Goal: Task Accomplishment & Management: Complete application form

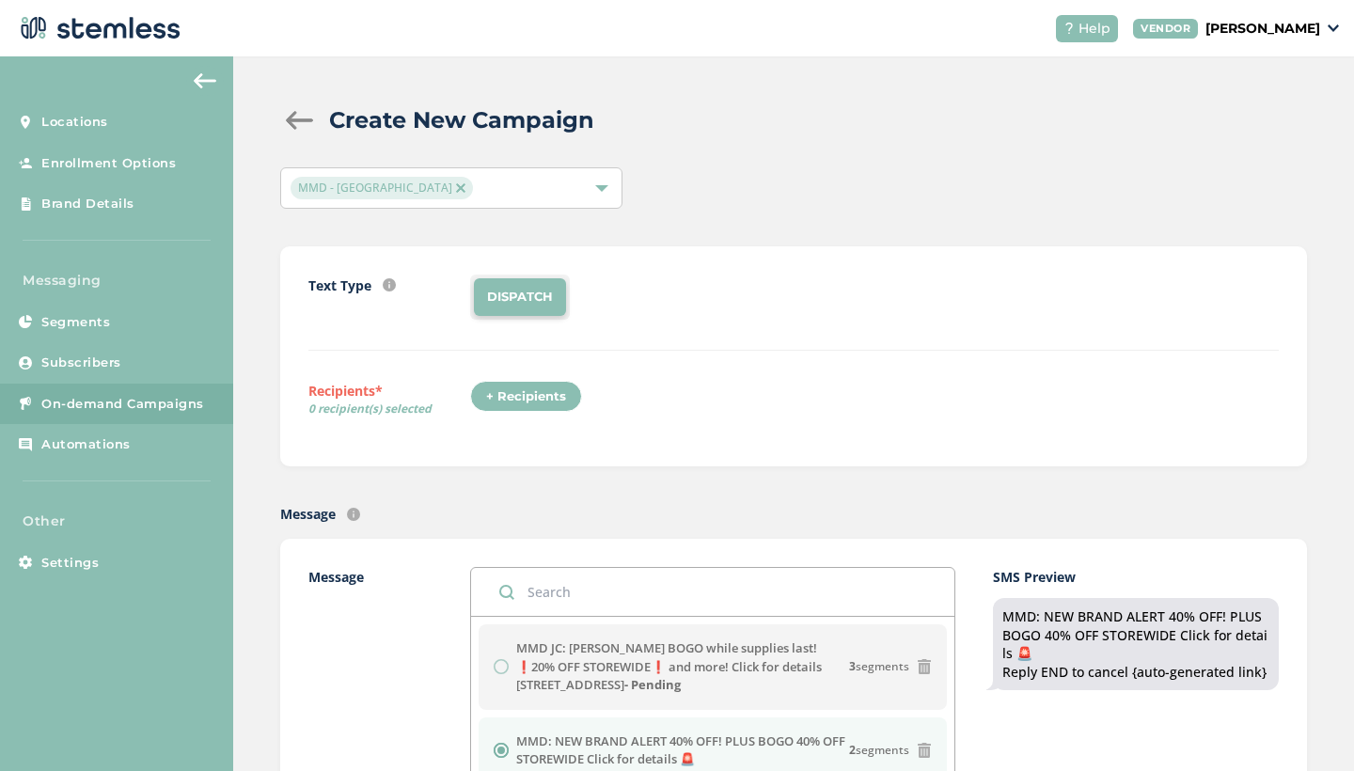
scroll to position [93, 0]
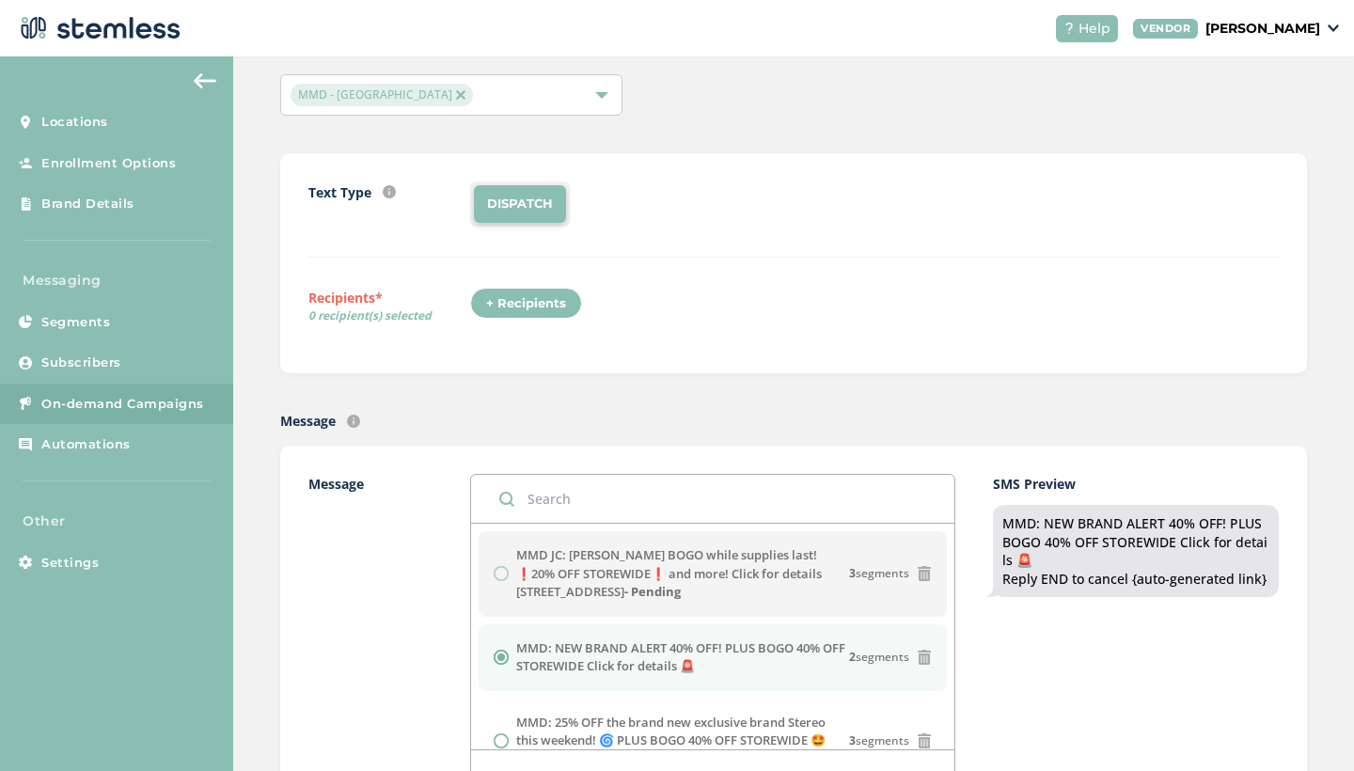
click at [149, 409] on span "On-demand Campaigns" at bounding box center [122, 404] width 163 height 19
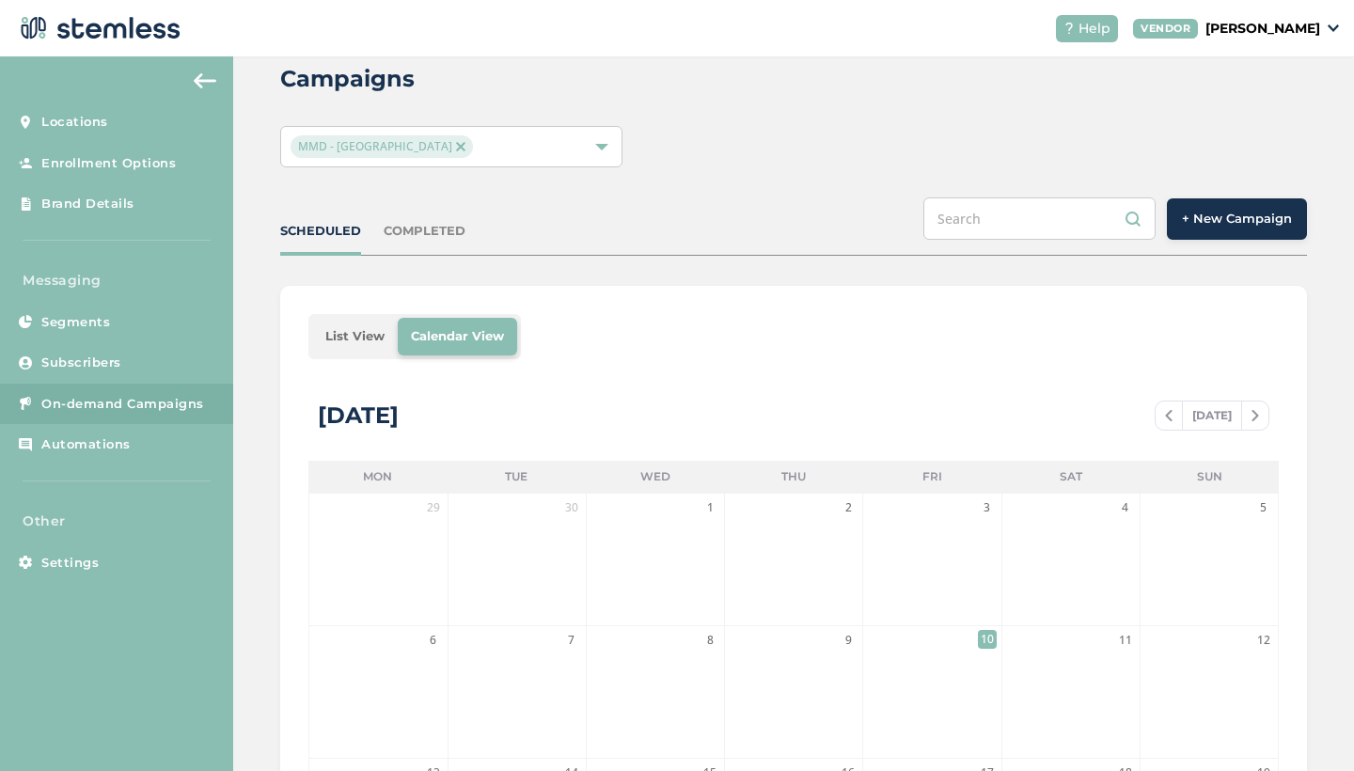
scroll to position [39, 0]
click at [425, 243] on div "SCHEDULED COMPLETED + New Campaign" at bounding box center [793, 229] width 1026 height 58
click at [415, 230] on div "COMPLETED" at bounding box center [424, 234] width 82 height 19
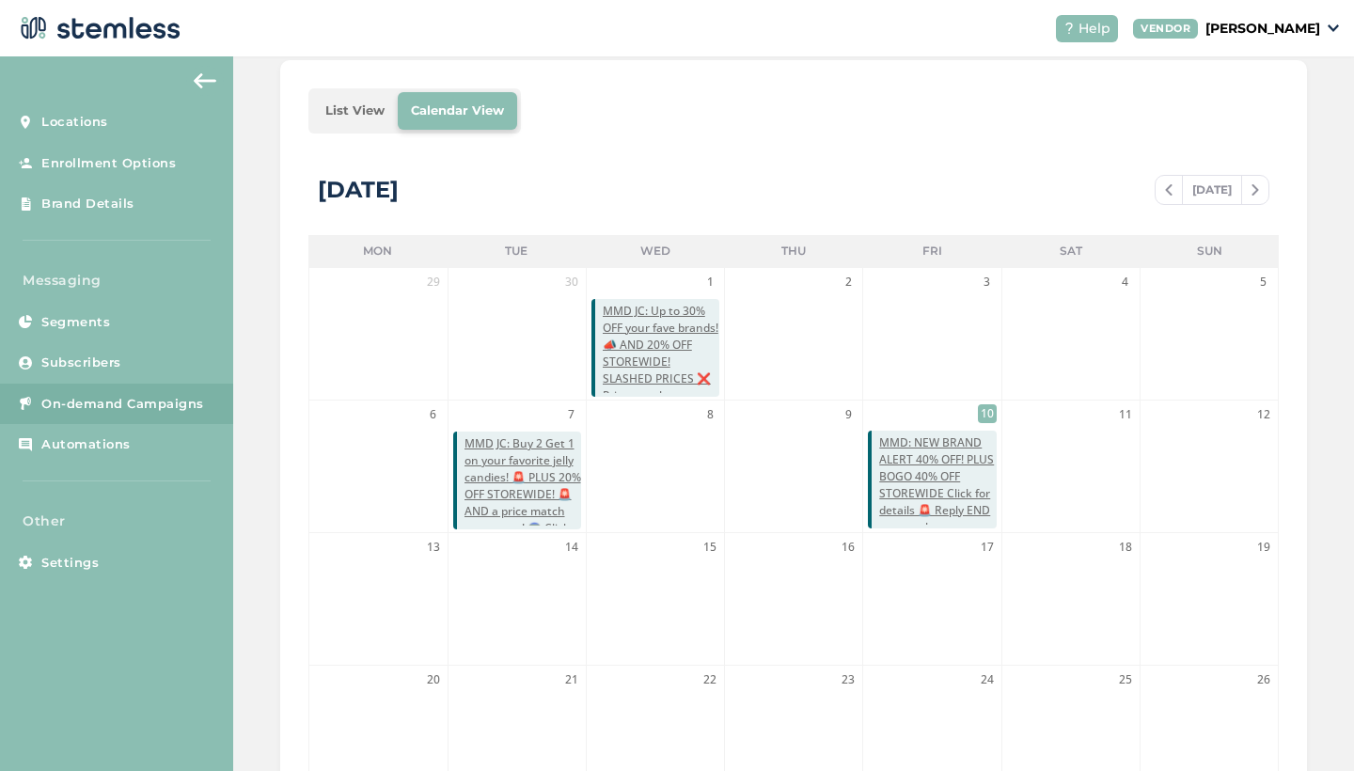
scroll to position [272, 0]
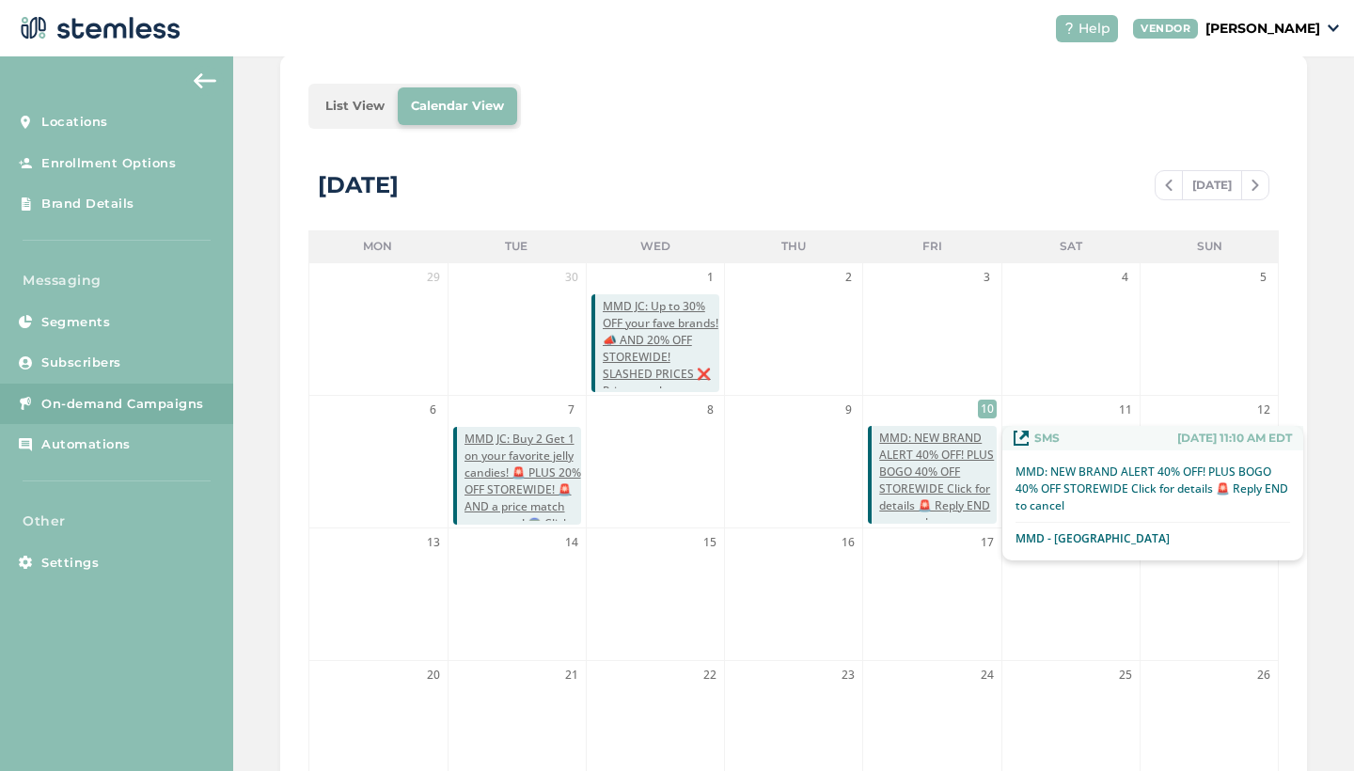
click at [937, 458] on span "MMD: NEW BRAND ALERT 40% OFF! PLUS BOGO 40% OFF STOREWIDE Click for details 🚨 R…" at bounding box center [937, 481] width 117 height 102
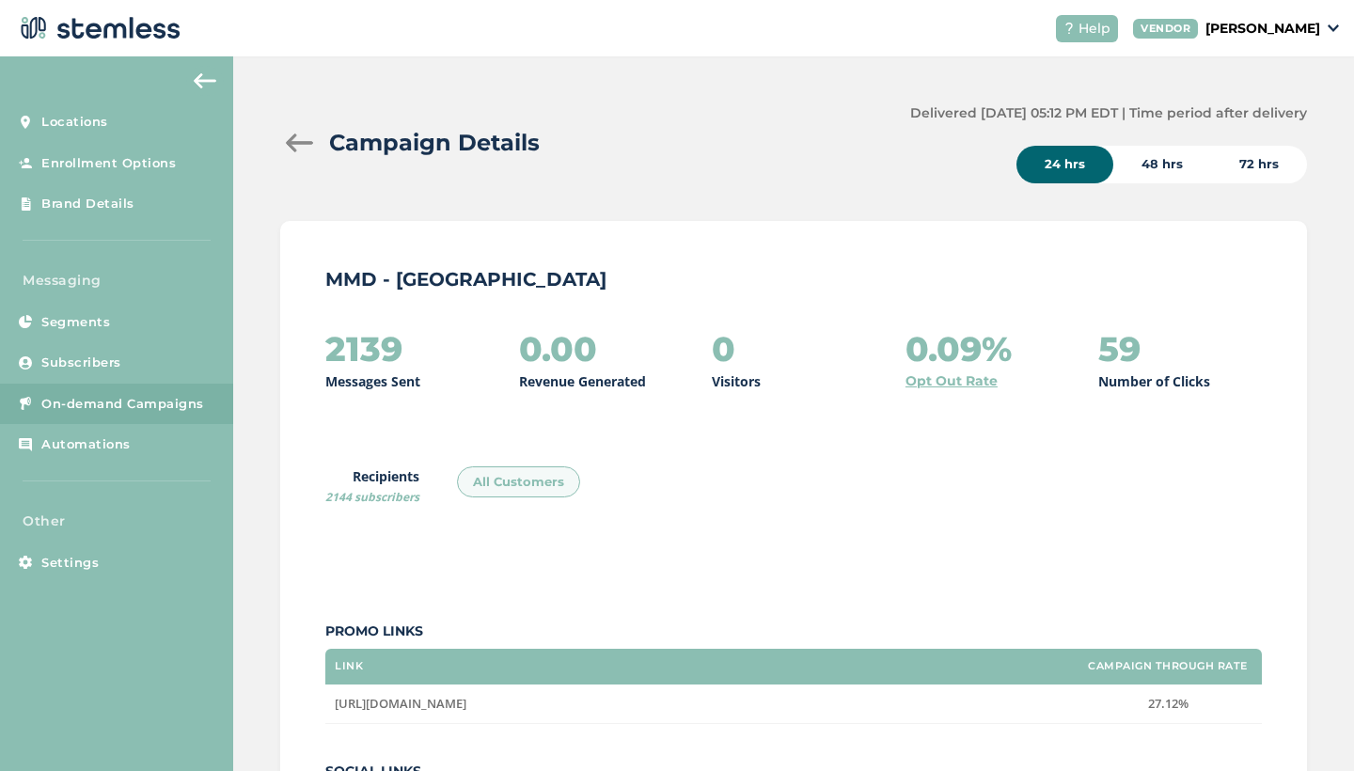
click at [303, 137] on div at bounding box center [299, 142] width 38 height 19
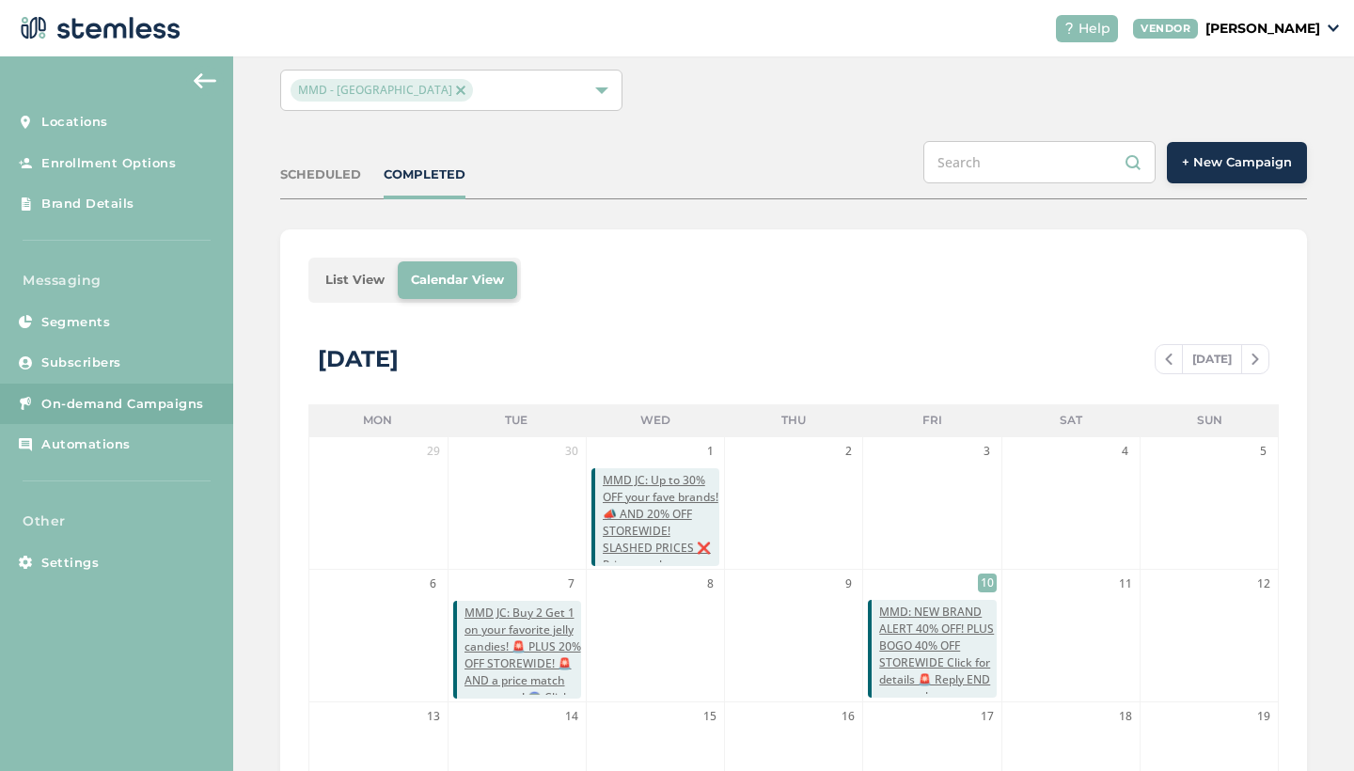
scroll to position [81, 0]
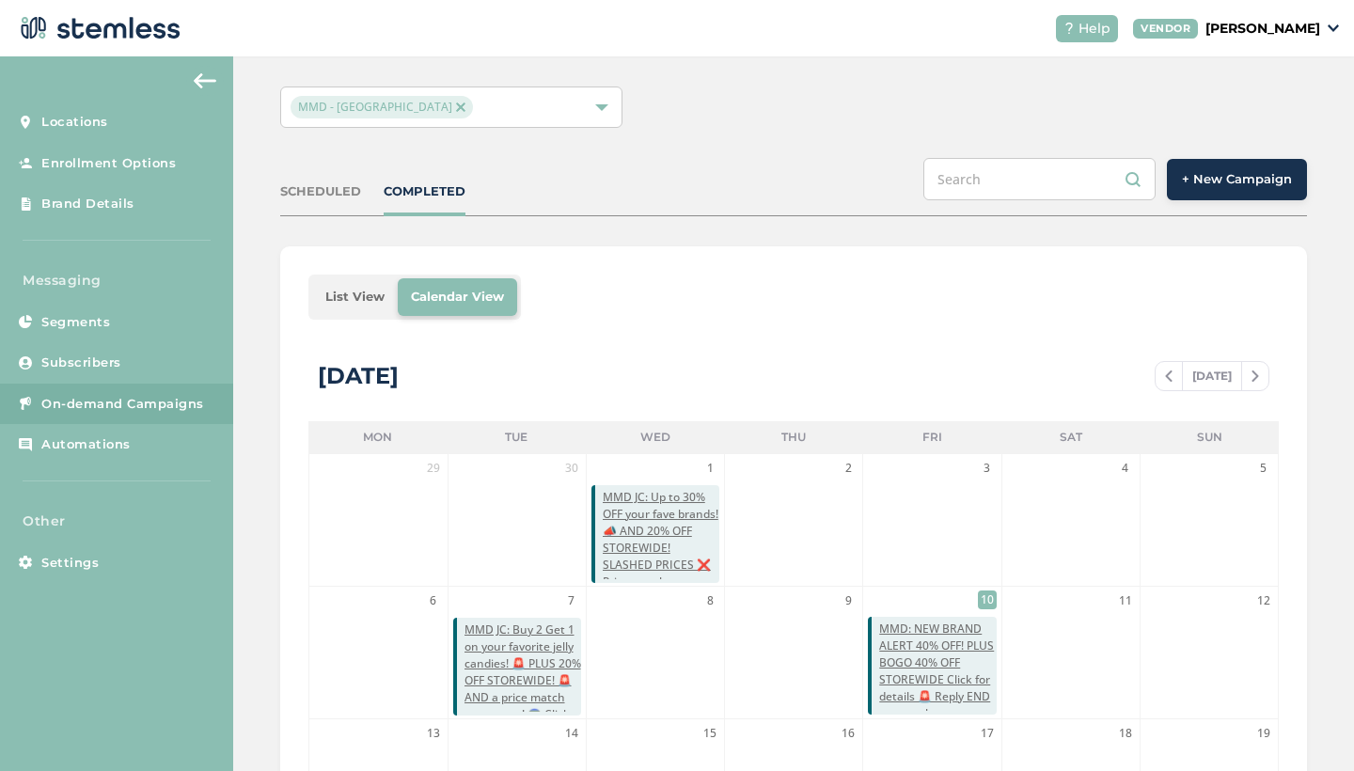
click at [332, 193] on div "SCHEDULED" at bounding box center [320, 191] width 81 height 19
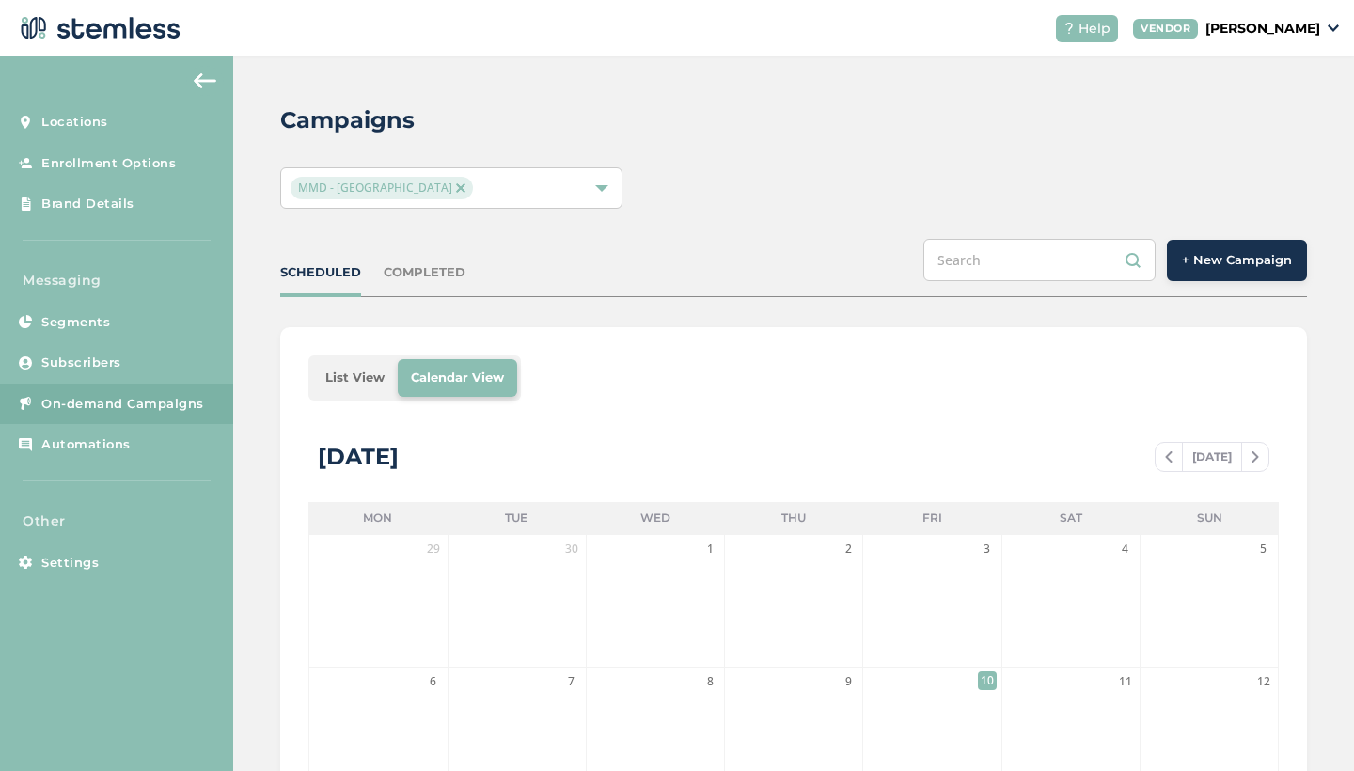
scroll to position [0, 0]
click at [1197, 270] on button "+ New Campaign" at bounding box center [1236, 260] width 140 height 41
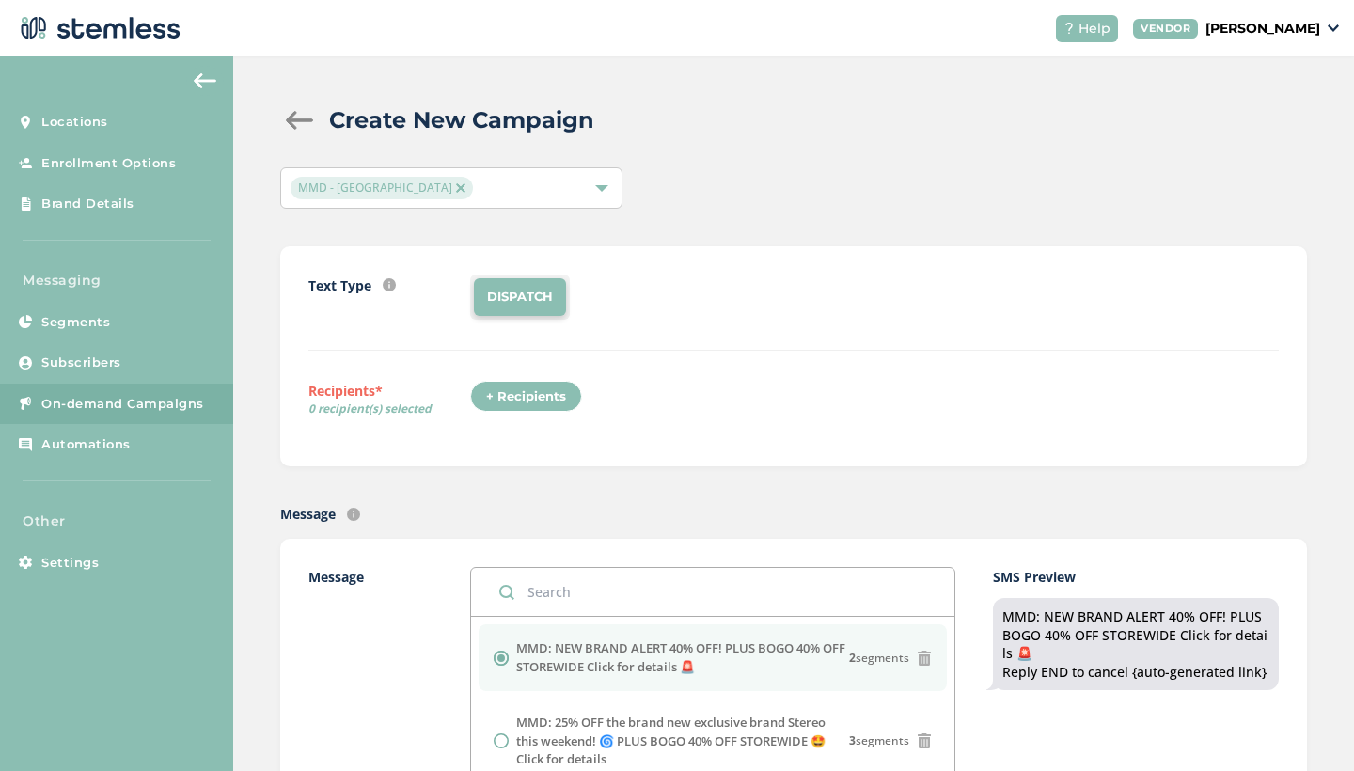
click at [553, 400] on div "+ Recipients" at bounding box center [526, 397] width 112 height 32
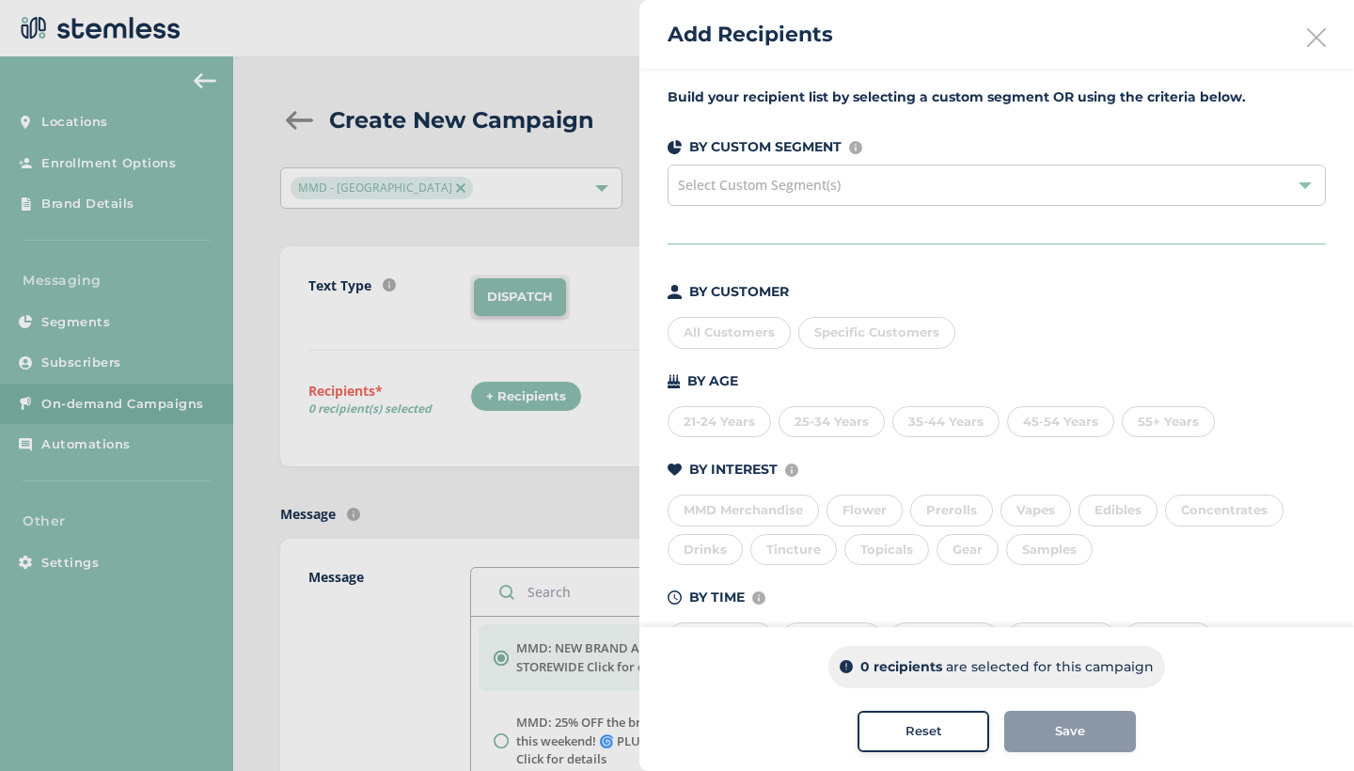
click at [742, 339] on div "All Customers" at bounding box center [728, 333] width 123 height 32
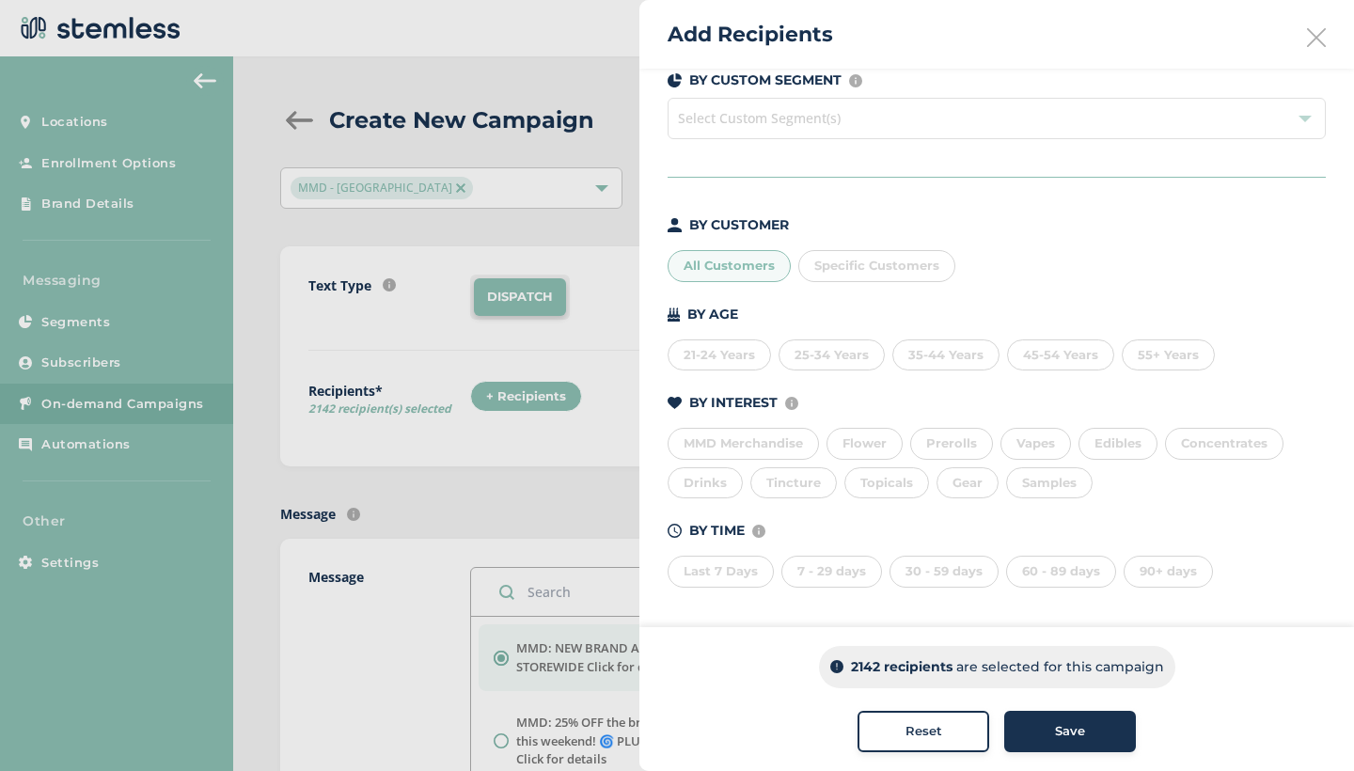
scroll to position [66, 0]
click at [1046, 734] on div "Save" at bounding box center [1070, 731] width 102 height 19
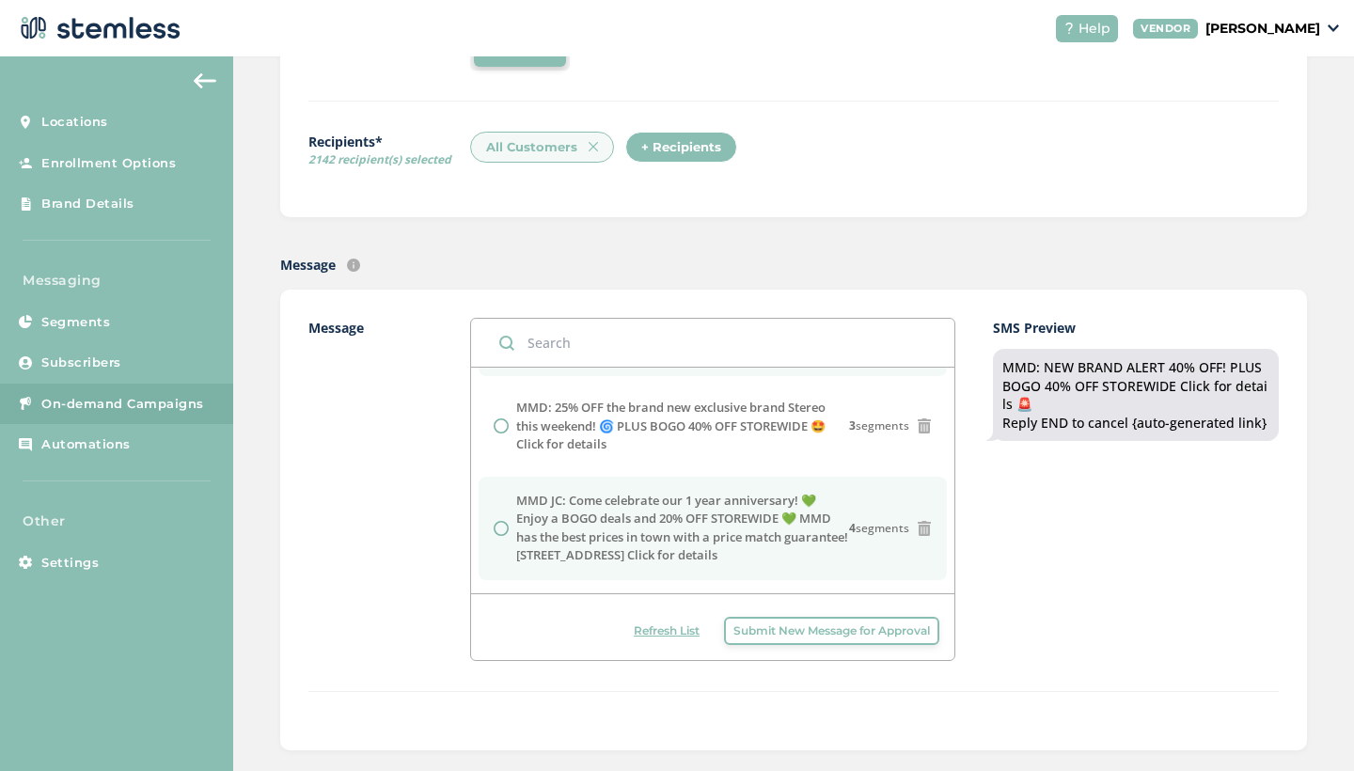
click at [702, 509] on label "MMD JC: Come celebrate our 1 year anniversary! 💚 Enjoy a BOGO deals and 20% OFF…" at bounding box center [682, 528] width 333 height 73
radio input "false"
radio input "true"
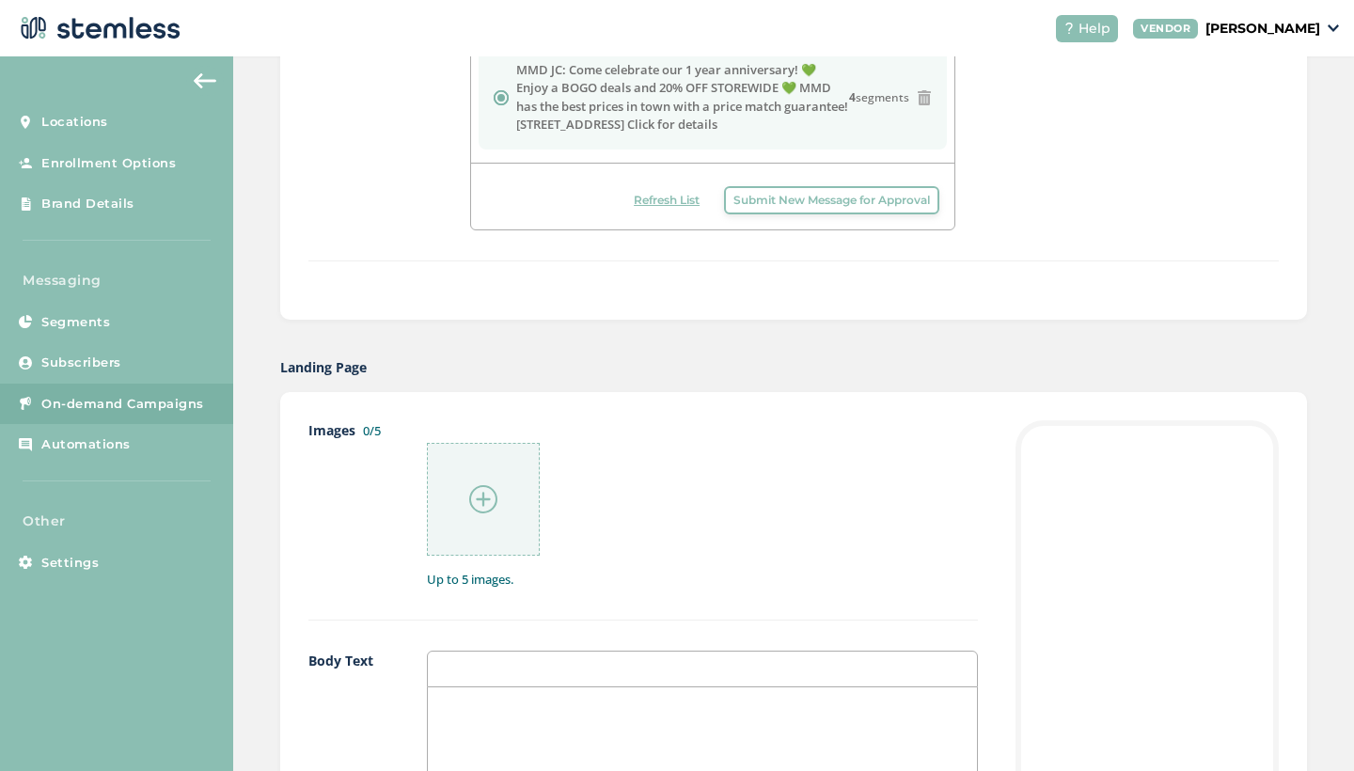
scroll to position [770, 0]
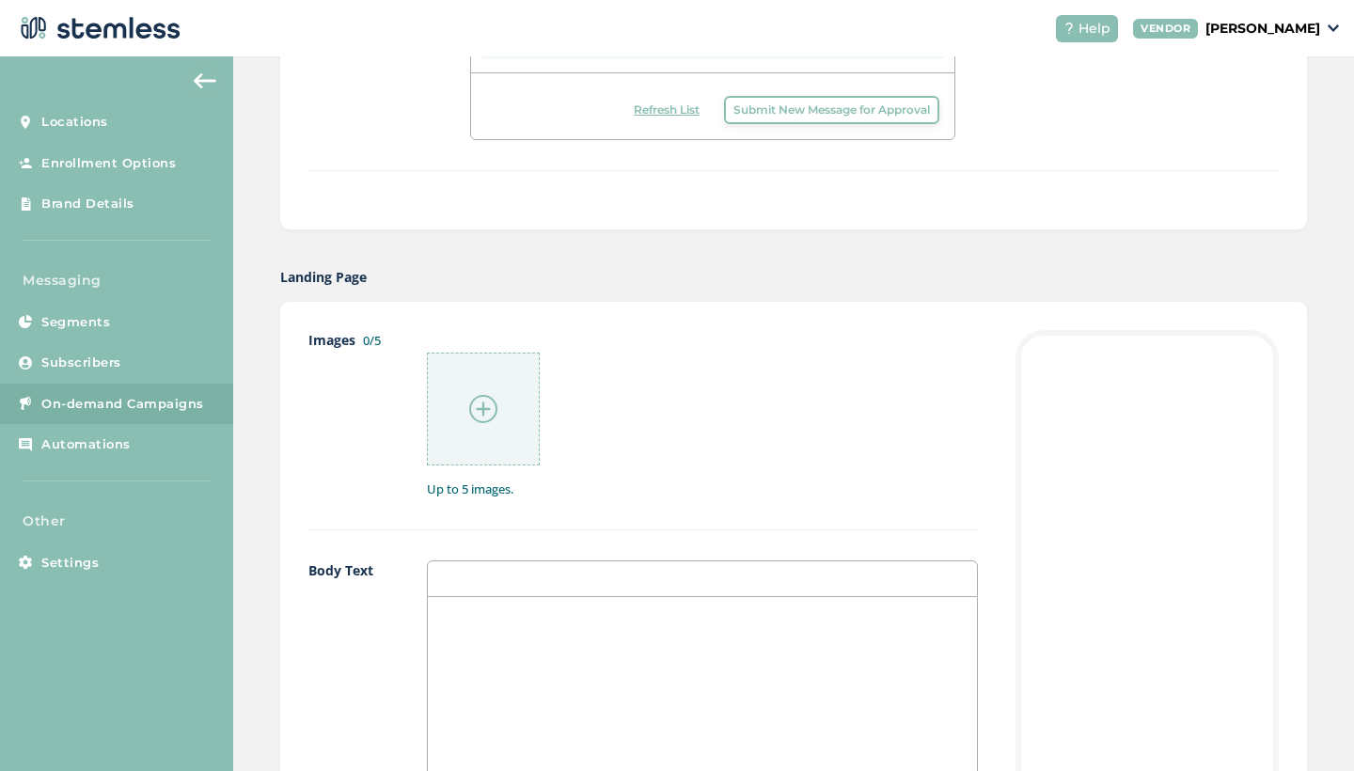
click at [487, 414] on img at bounding box center [483, 409] width 28 height 28
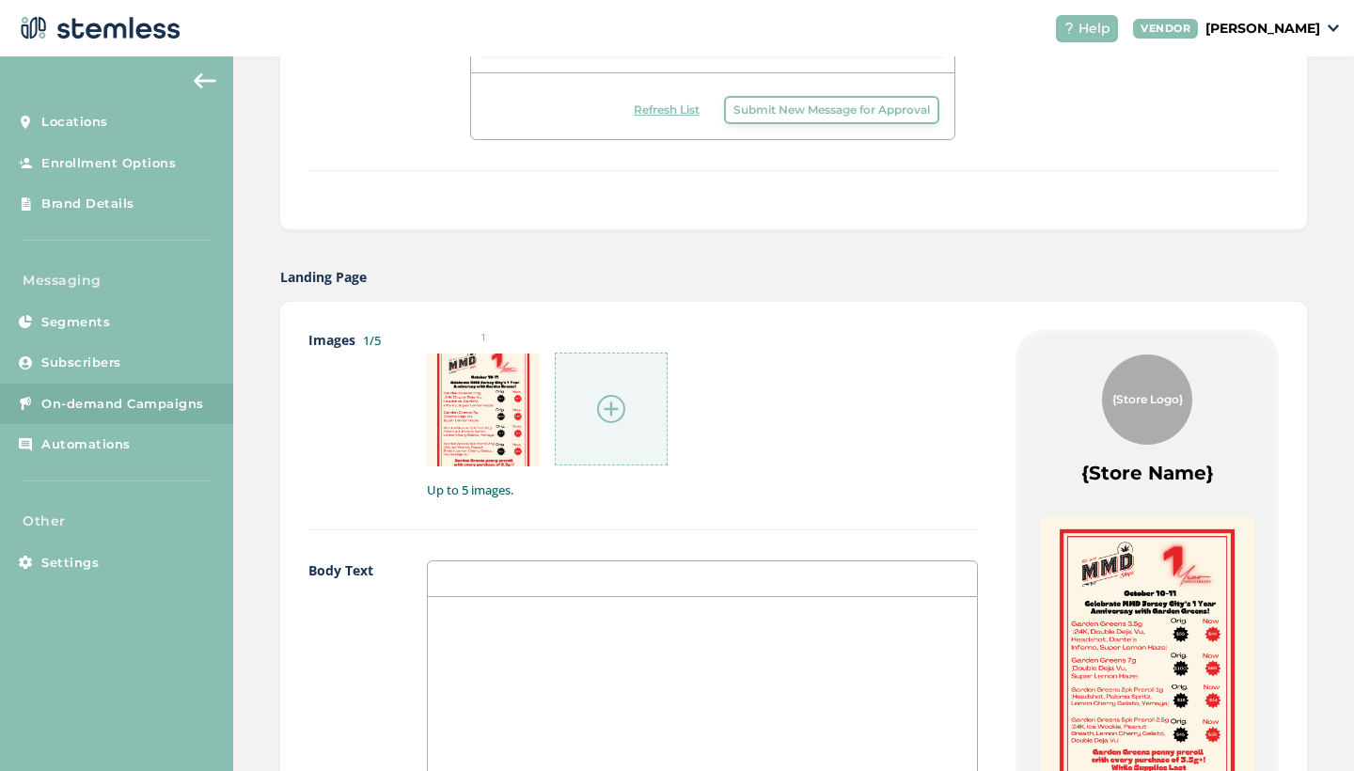
click at [611, 413] on img at bounding box center [611, 409] width 28 height 28
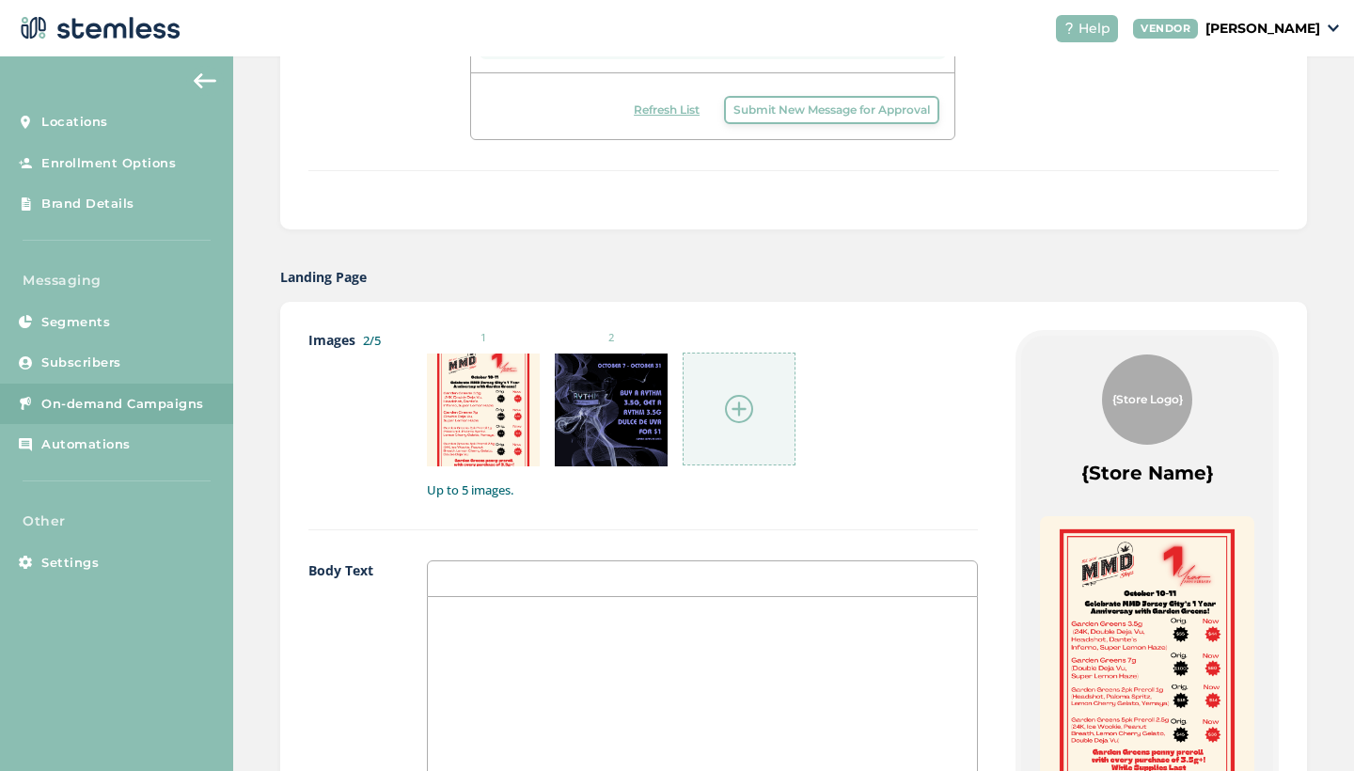
click at [732, 409] on img at bounding box center [739, 409] width 28 height 28
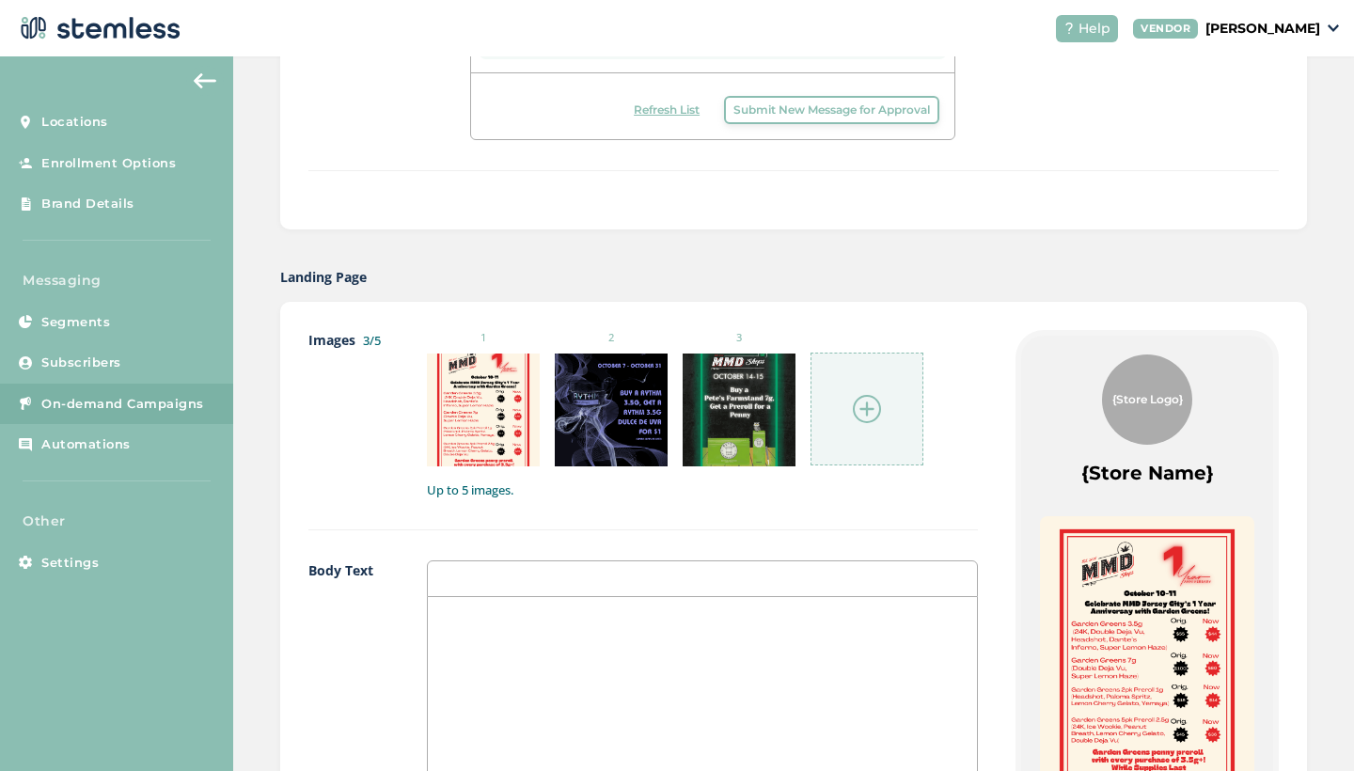
click at [867, 404] on img at bounding box center [867, 409] width 28 height 28
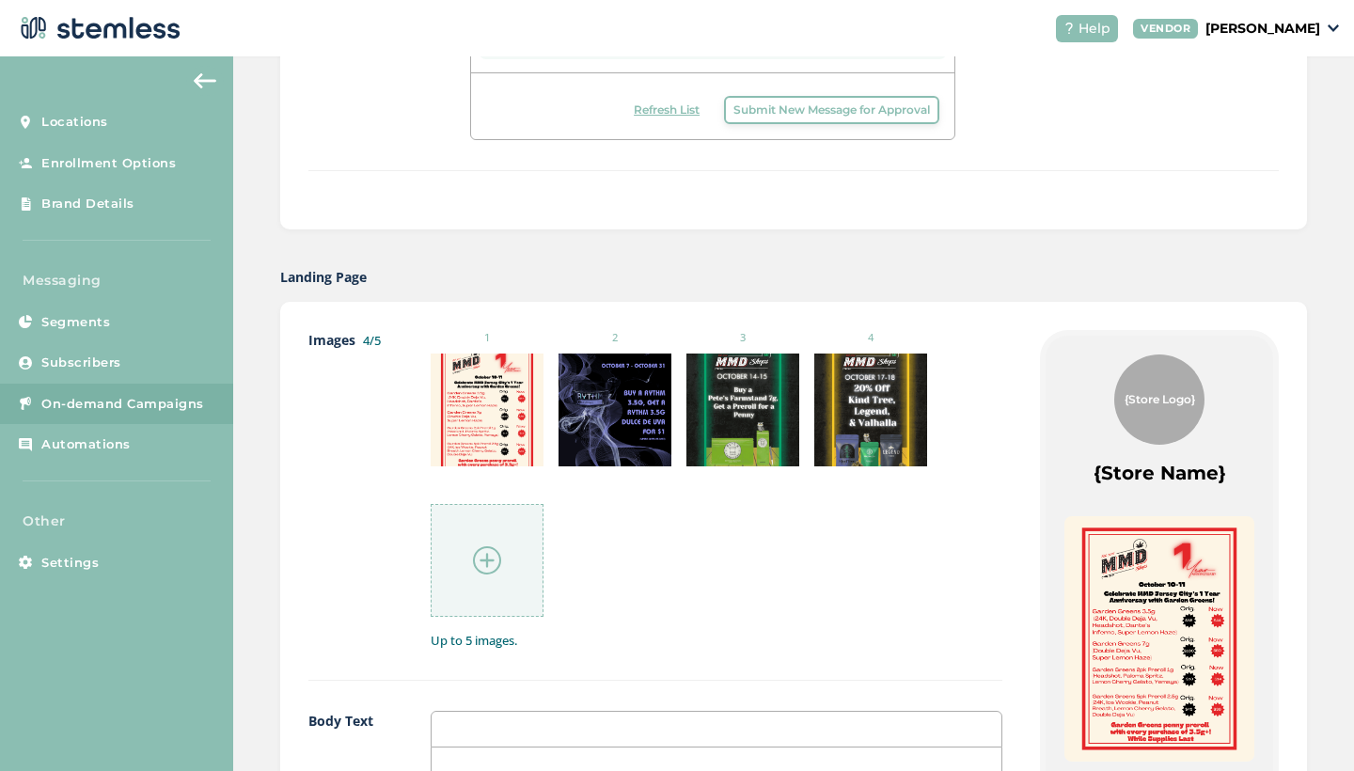
click at [483, 556] on img at bounding box center [487, 560] width 28 height 28
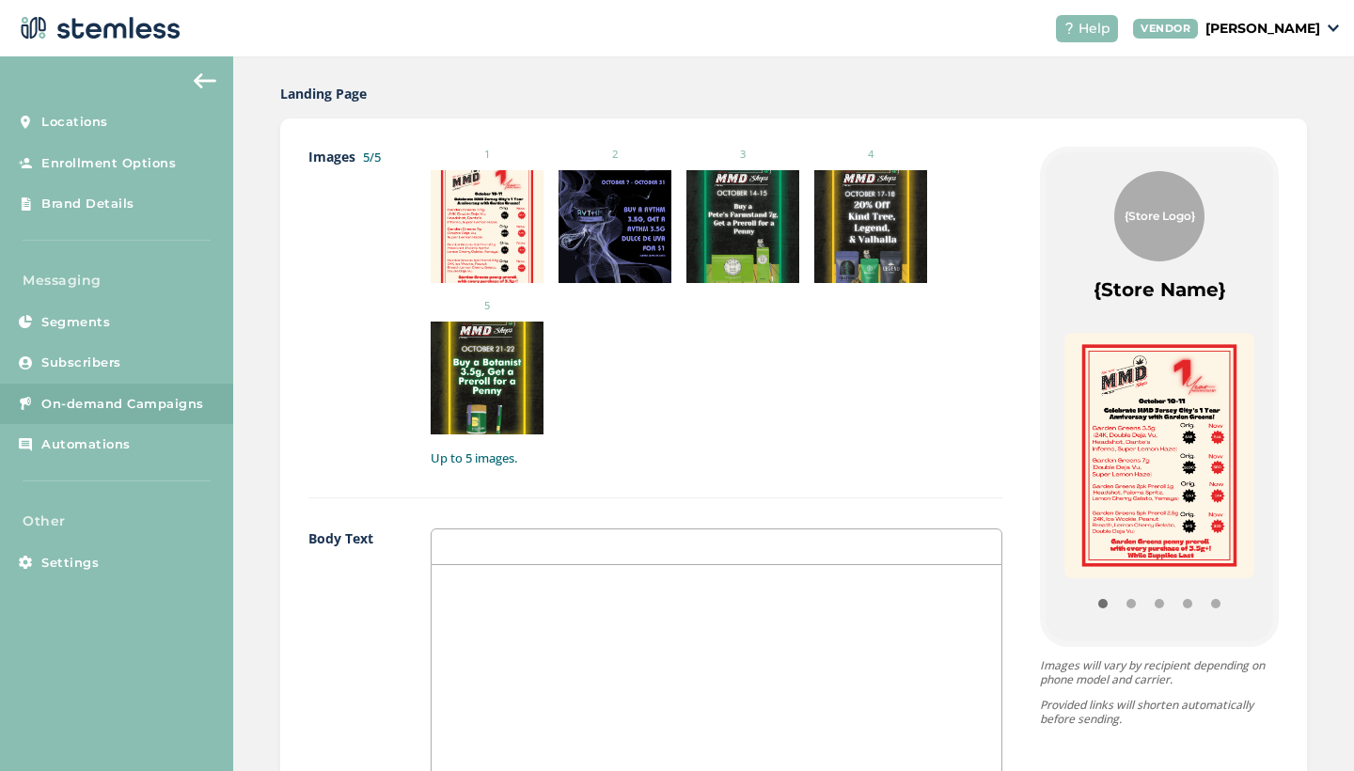
scroll to position [931, 0]
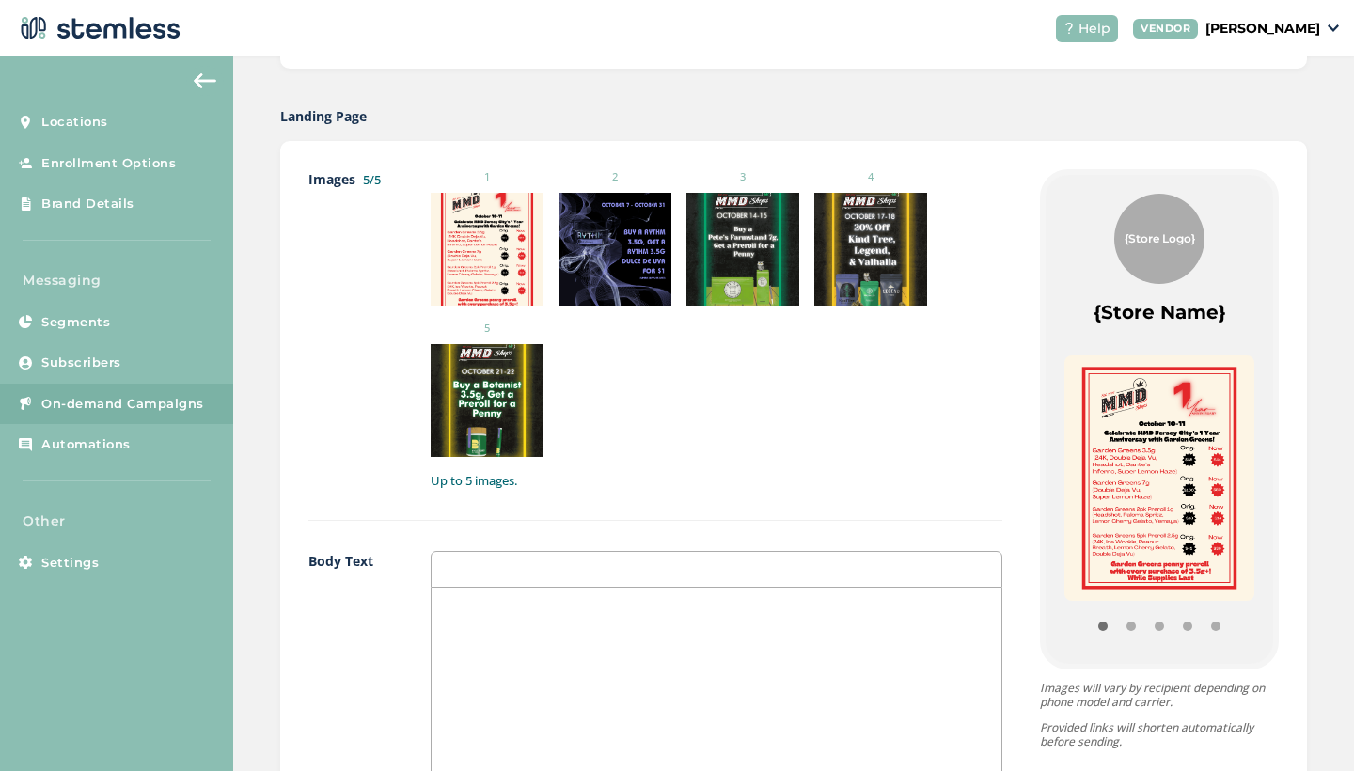
click at [627, 635] on div at bounding box center [716, 774] width 571 height 375
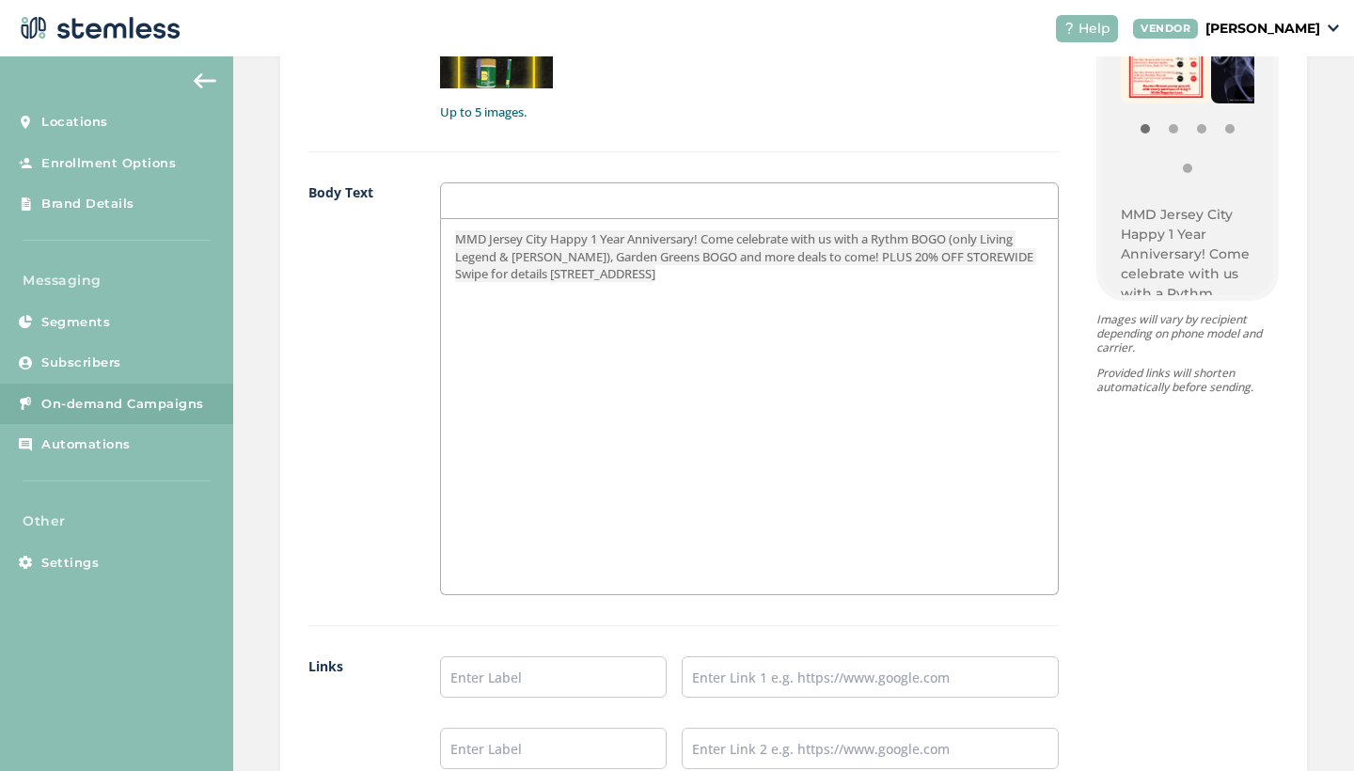
scroll to position [0, 0]
click at [462, 230] on span "MMD Jersey City Happy 1 Year Anniversary! Come celebrate with us with a Rythm B…" at bounding box center [745, 256] width 581 height 52
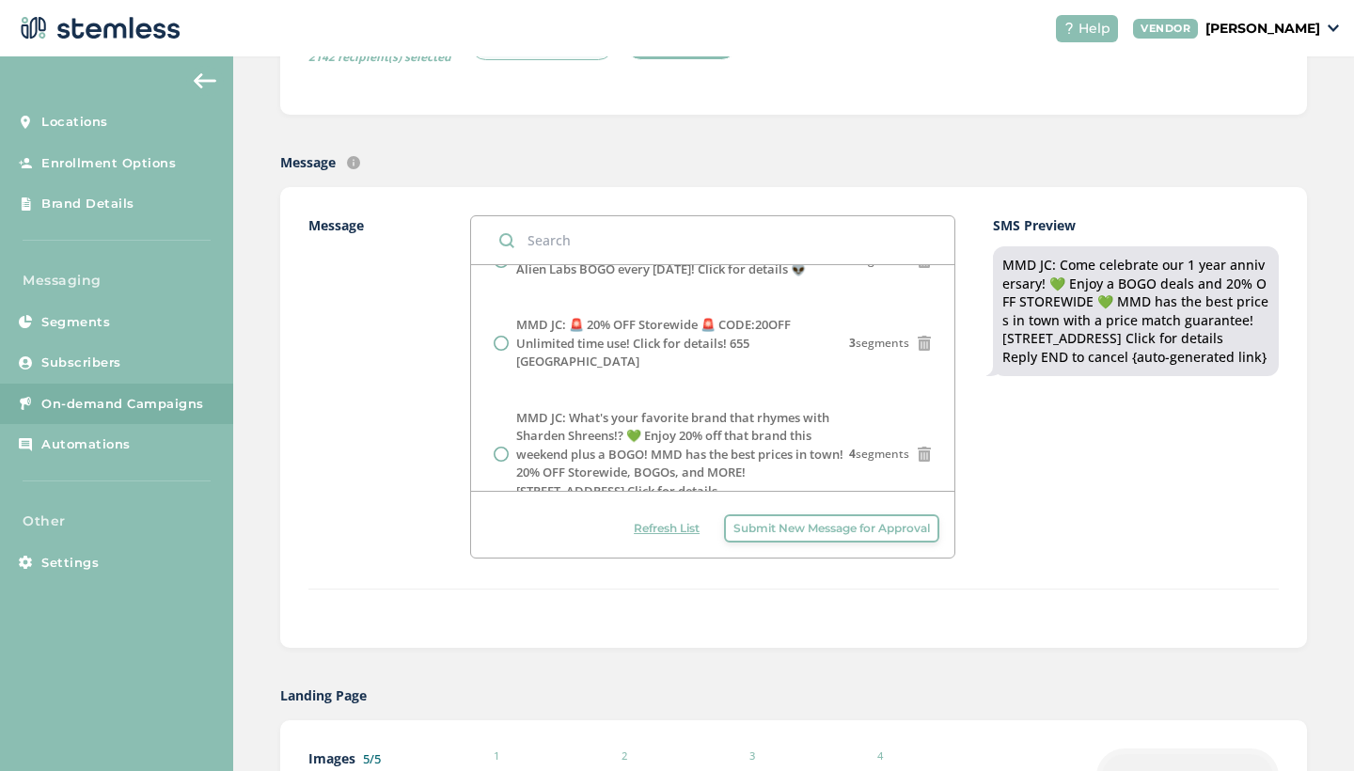
scroll to position [303, 0]
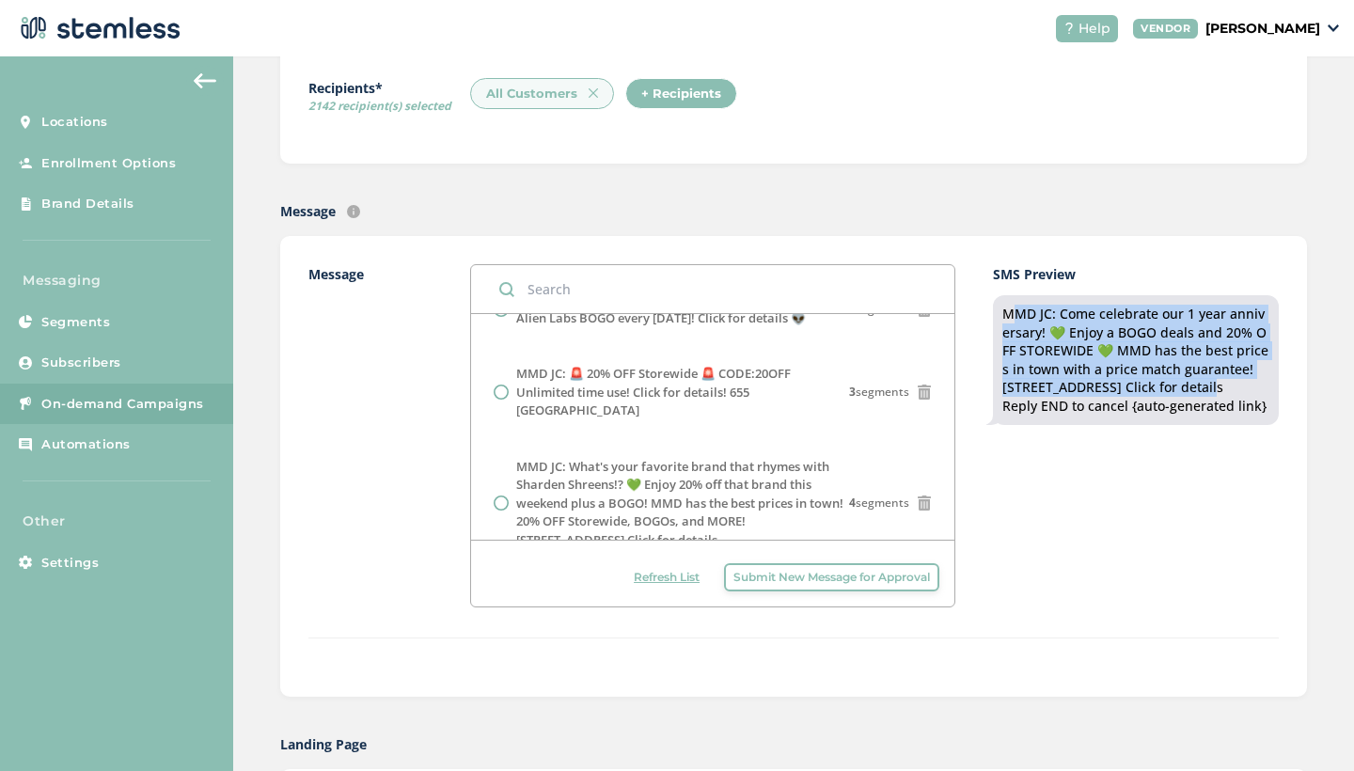
drag, startPoint x: 1005, startPoint y: 311, endPoint x: 1185, endPoint y: 389, distance: 196.6
click at [1185, 389] on div "MMD JC: Come celebrate our 1 year anniversary! 💚 Enjoy a BOGO deals and 20% OFF…" at bounding box center [1135, 360] width 267 height 111
copy div "MMD JC: Come celebrate our 1 year anniversary! 💚 Enjoy a BOGO deals and 20% OFF…"
click at [808, 581] on span "Submit New Message for Approval" at bounding box center [831, 577] width 196 height 17
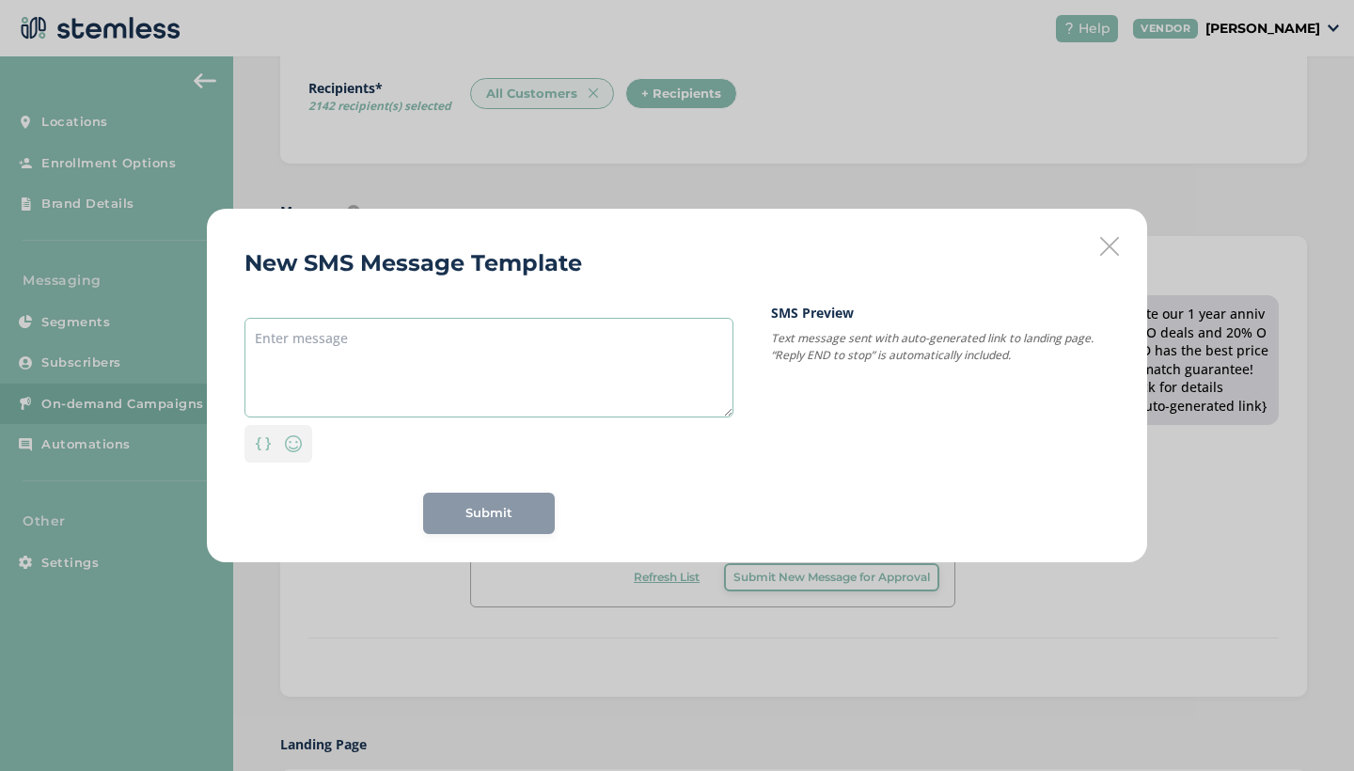
click at [446, 369] on textarea at bounding box center [488, 368] width 489 height 100
paste textarea "MMD JC: Come celebrate our 1 year anniversary! 💚 Enjoy a BOGO deals and 20% OFF…"
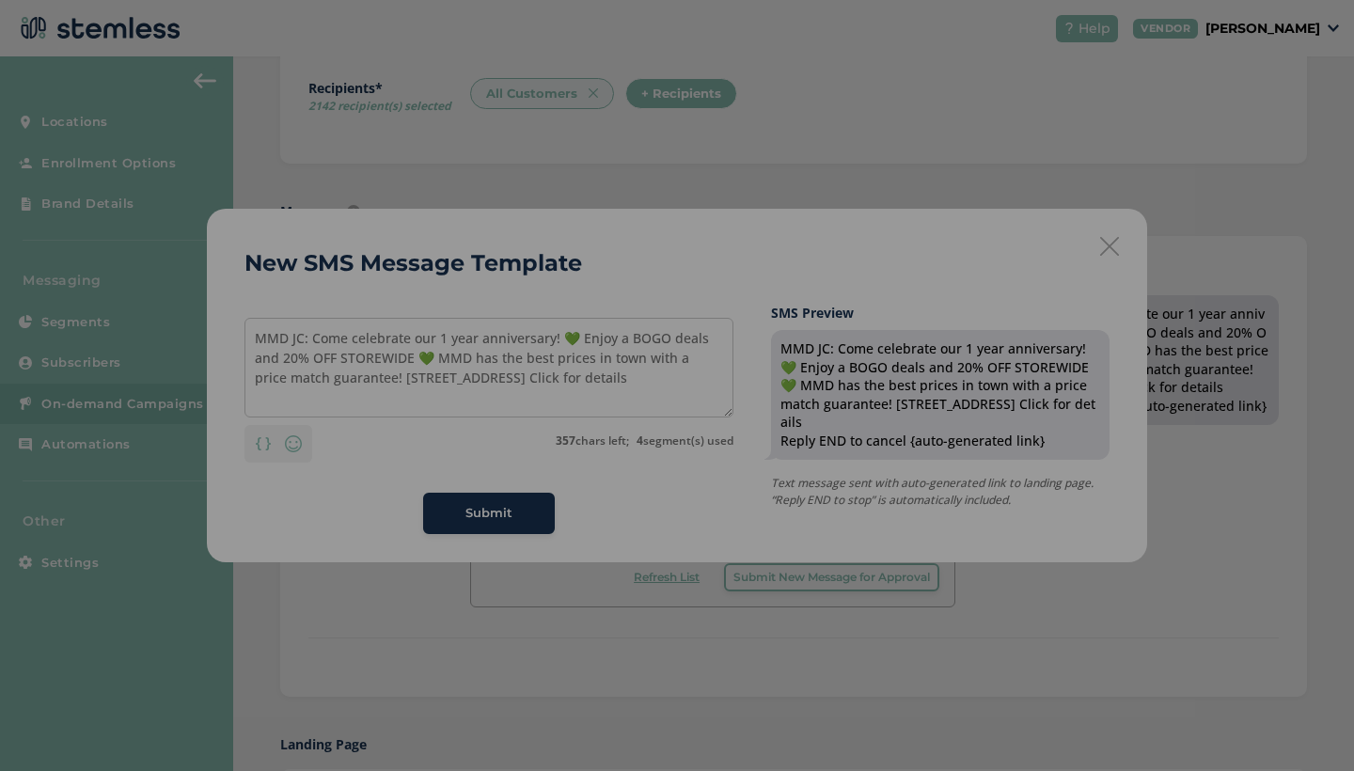
click at [252, 339] on body "Help VENDOR Ilana Dreicer Locations Enrollment Options Brand Details Messaging …" at bounding box center [677, 385] width 1354 height 771
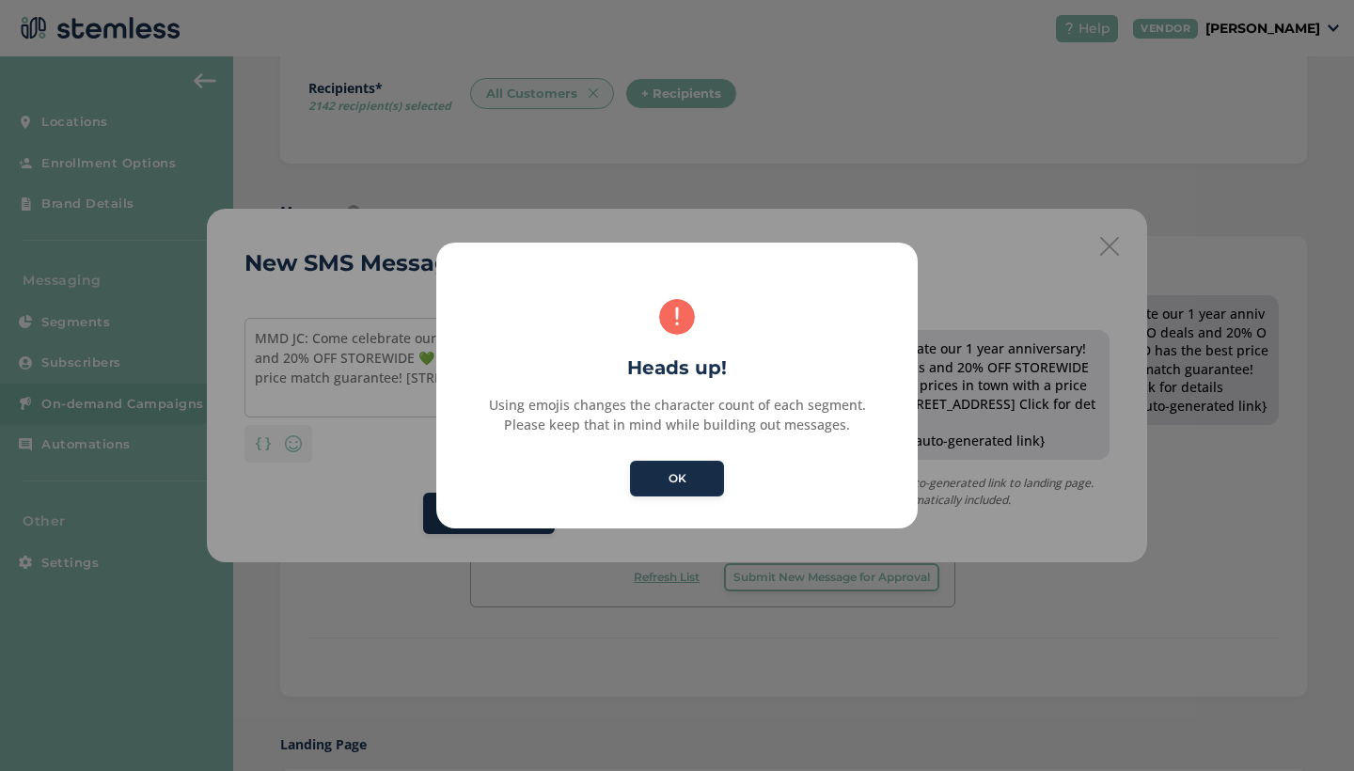
click at [674, 471] on button "OK" at bounding box center [677, 479] width 94 height 36
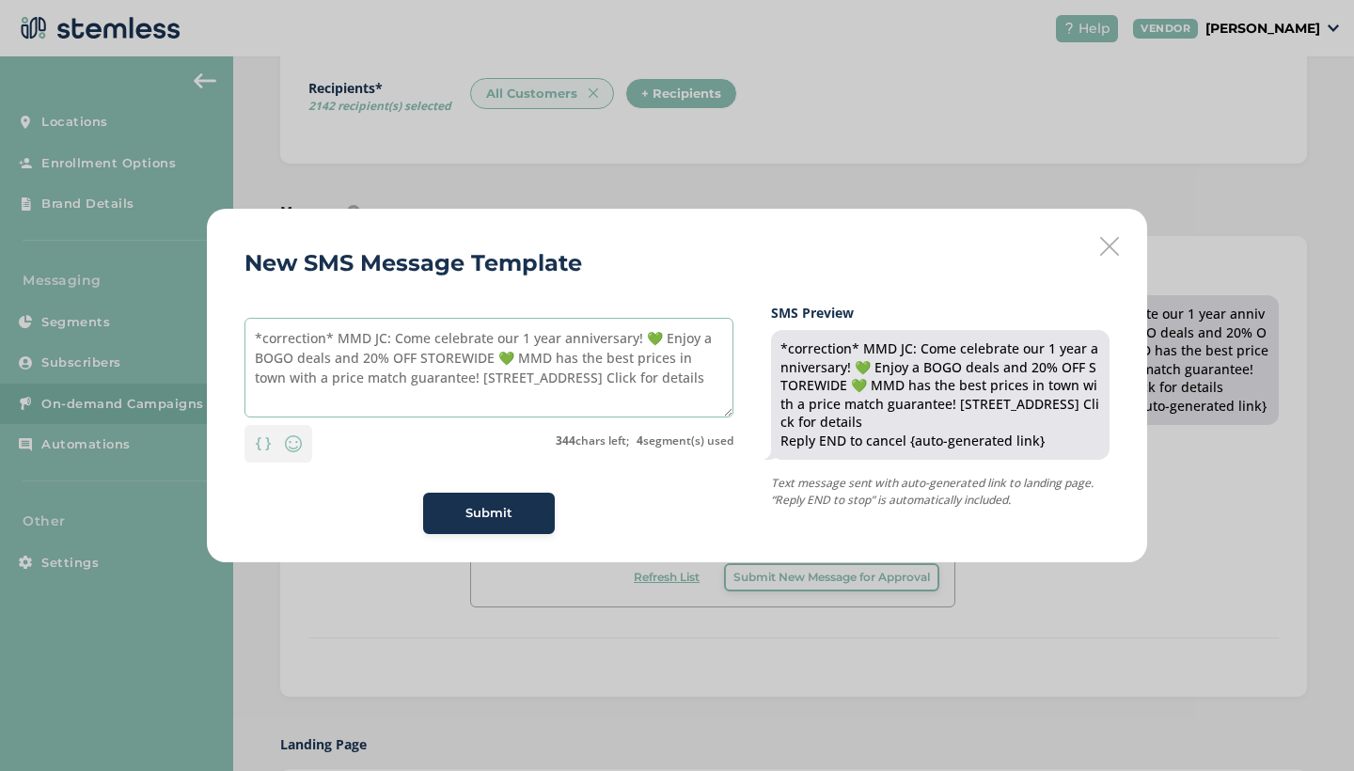
type textarea "*correction* MMD JC: Come celebrate our 1 year anniversary! 💚 Enjoy a BOGO deal…"
click at [477, 509] on span "Submit" at bounding box center [488, 513] width 47 height 19
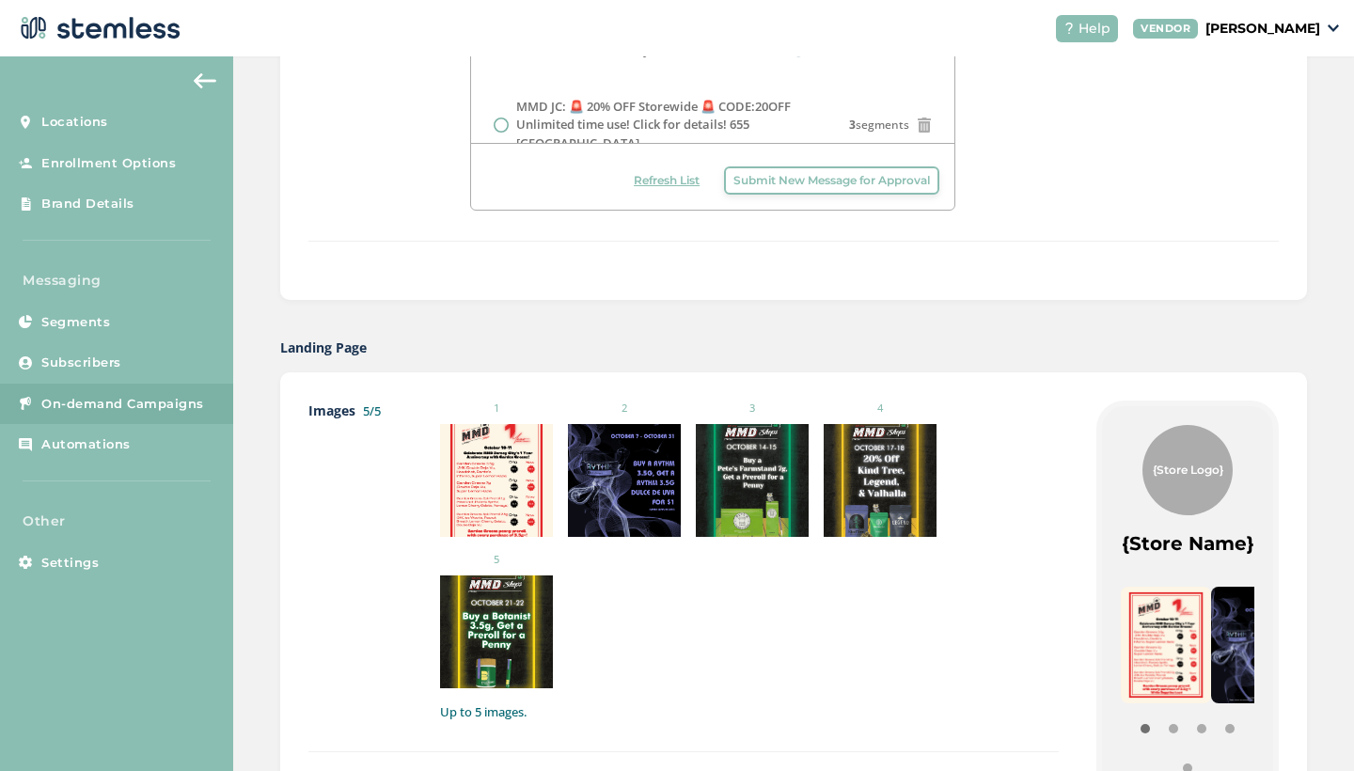
scroll to position [695, 0]
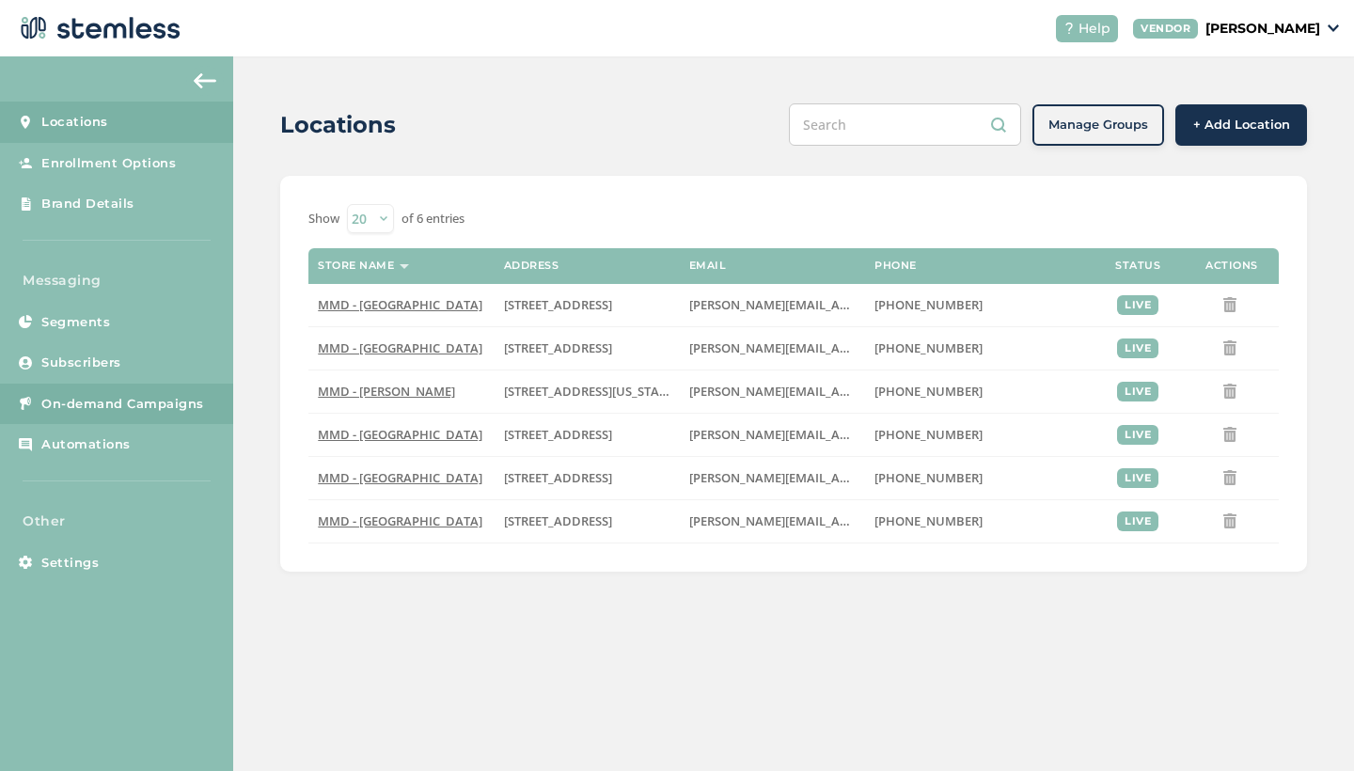
click at [89, 383] on link "On-demand Campaigns" at bounding box center [116, 403] width 233 height 41
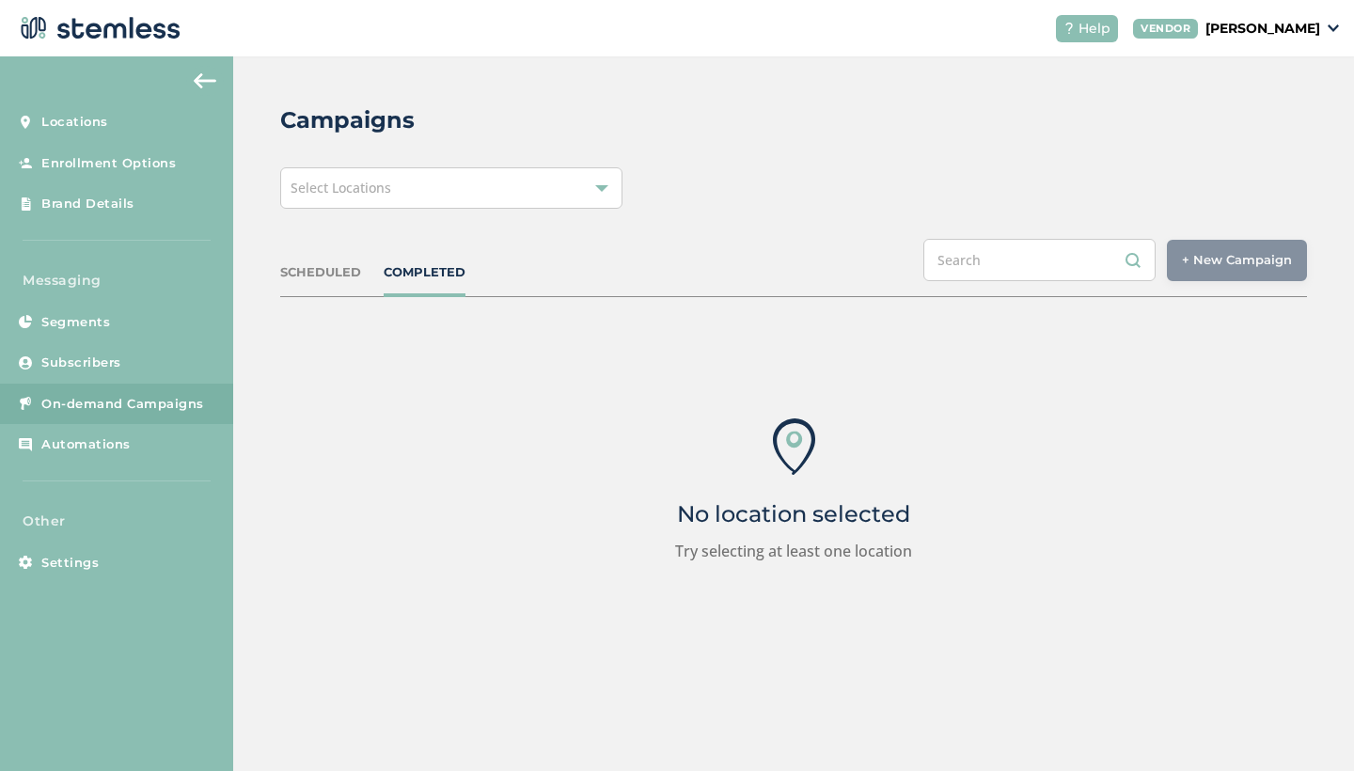
click at [485, 177] on div "Select Locations" at bounding box center [451, 187] width 342 height 41
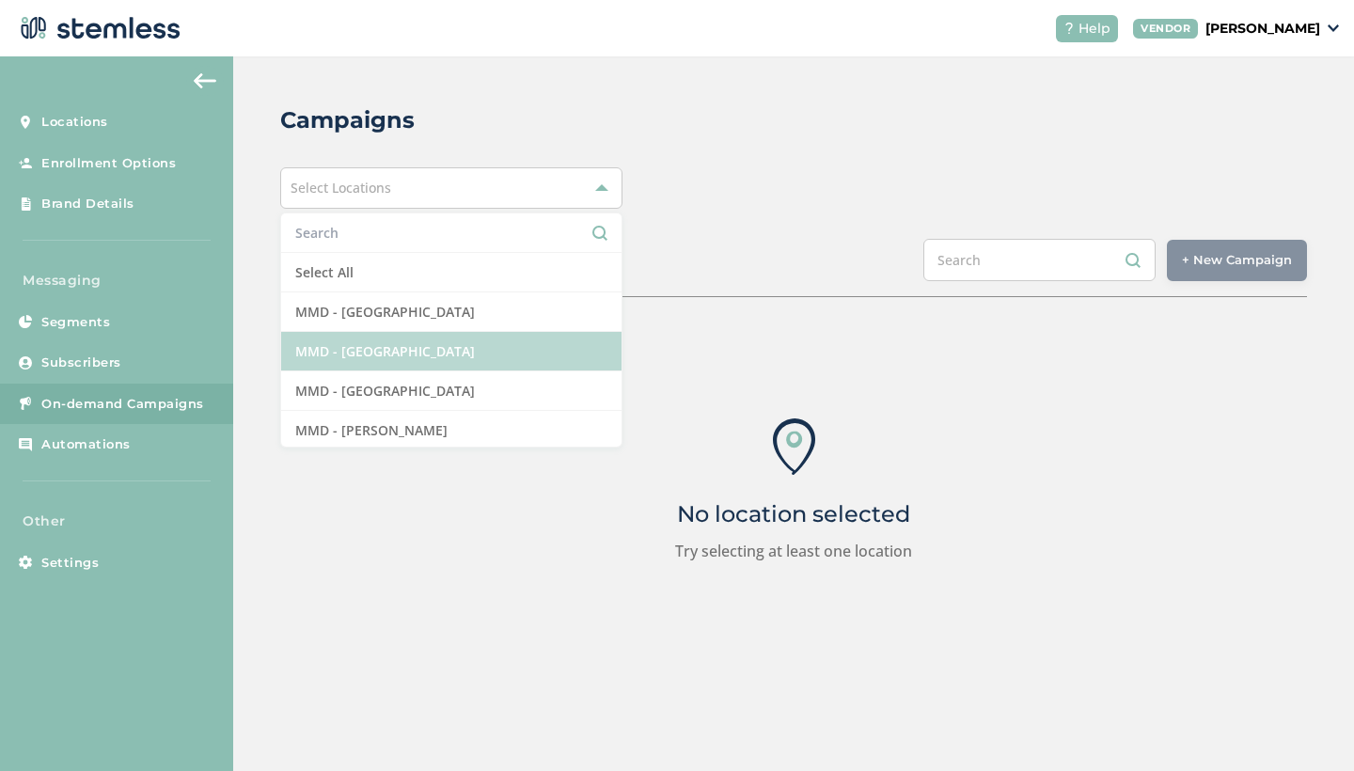
click at [395, 347] on li "MMD - [GEOGRAPHIC_DATA]" at bounding box center [451, 351] width 340 height 39
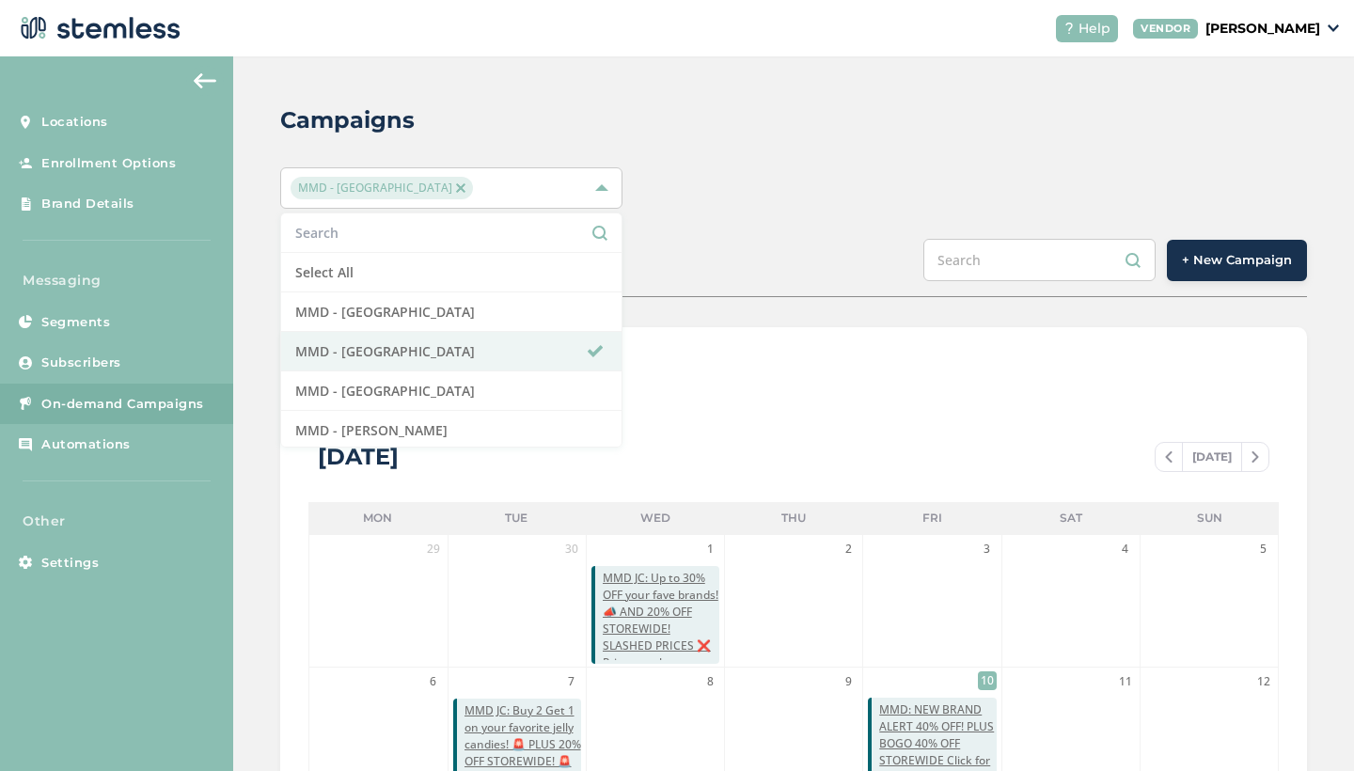
click at [760, 188] on div "MMD - [GEOGRAPHIC_DATA] Select All MMD - Hollywood MMD - Jersey City MMD - [GEO…" at bounding box center [793, 187] width 1026 height 41
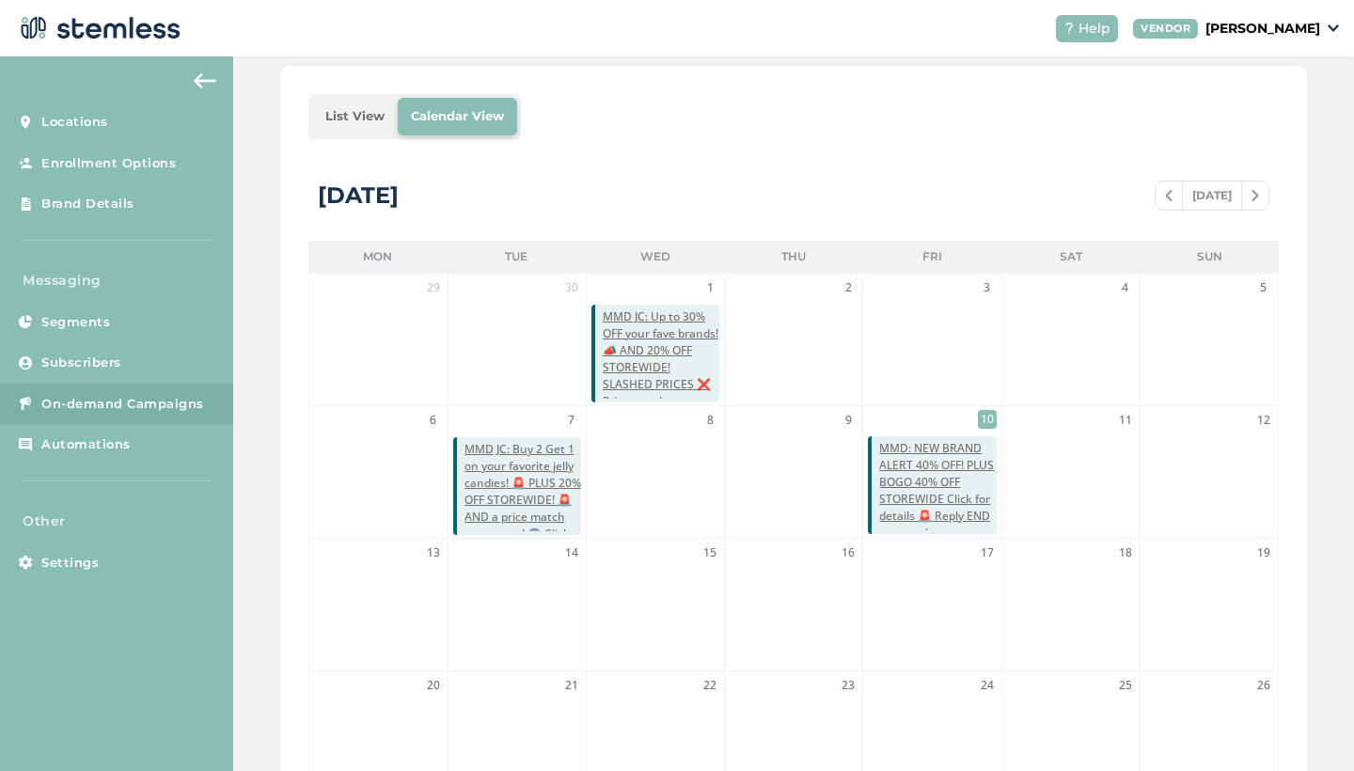
scroll to position [290, 0]
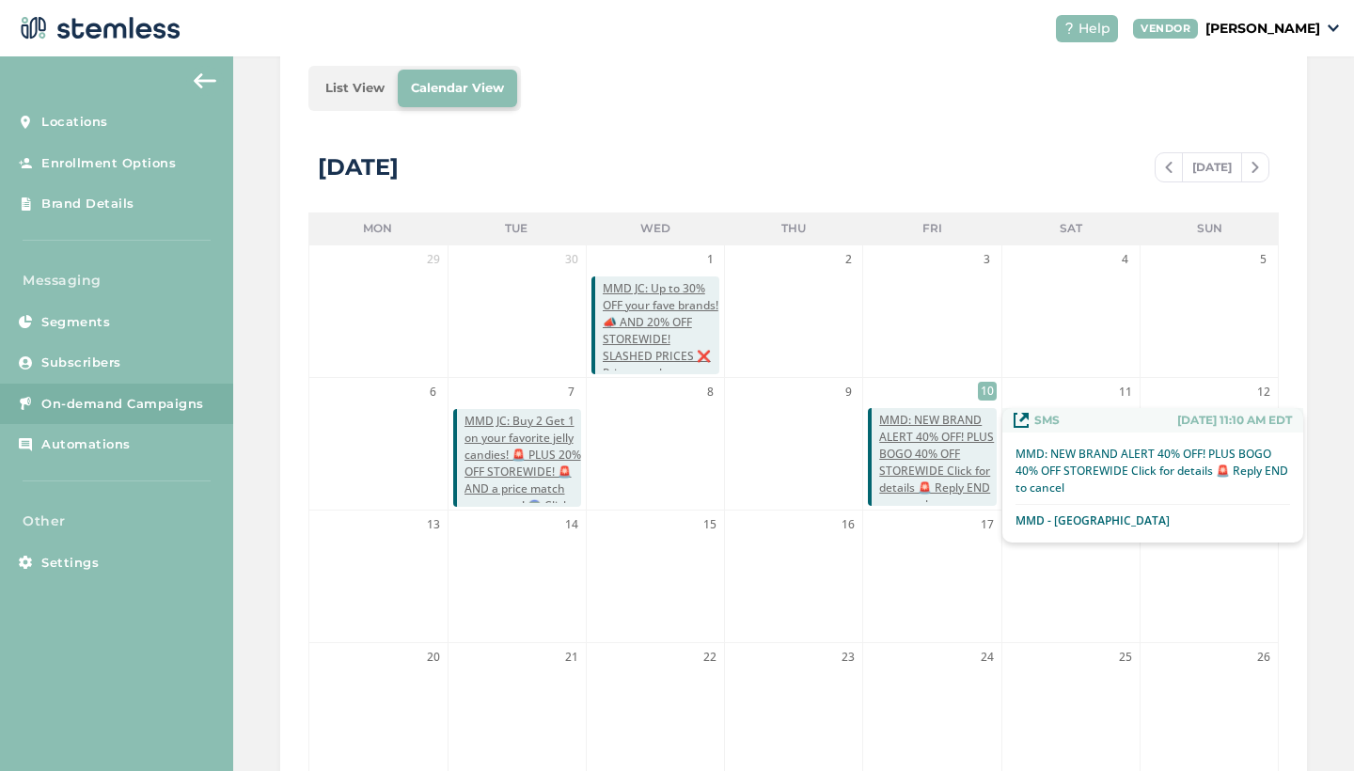
click at [914, 467] on span "MMD: NEW BRAND ALERT 40% OFF! PLUS BOGO 40% OFF STOREWIDE Click for details 🚨 R…" at bounding box center [937, 463] width 117 height 102
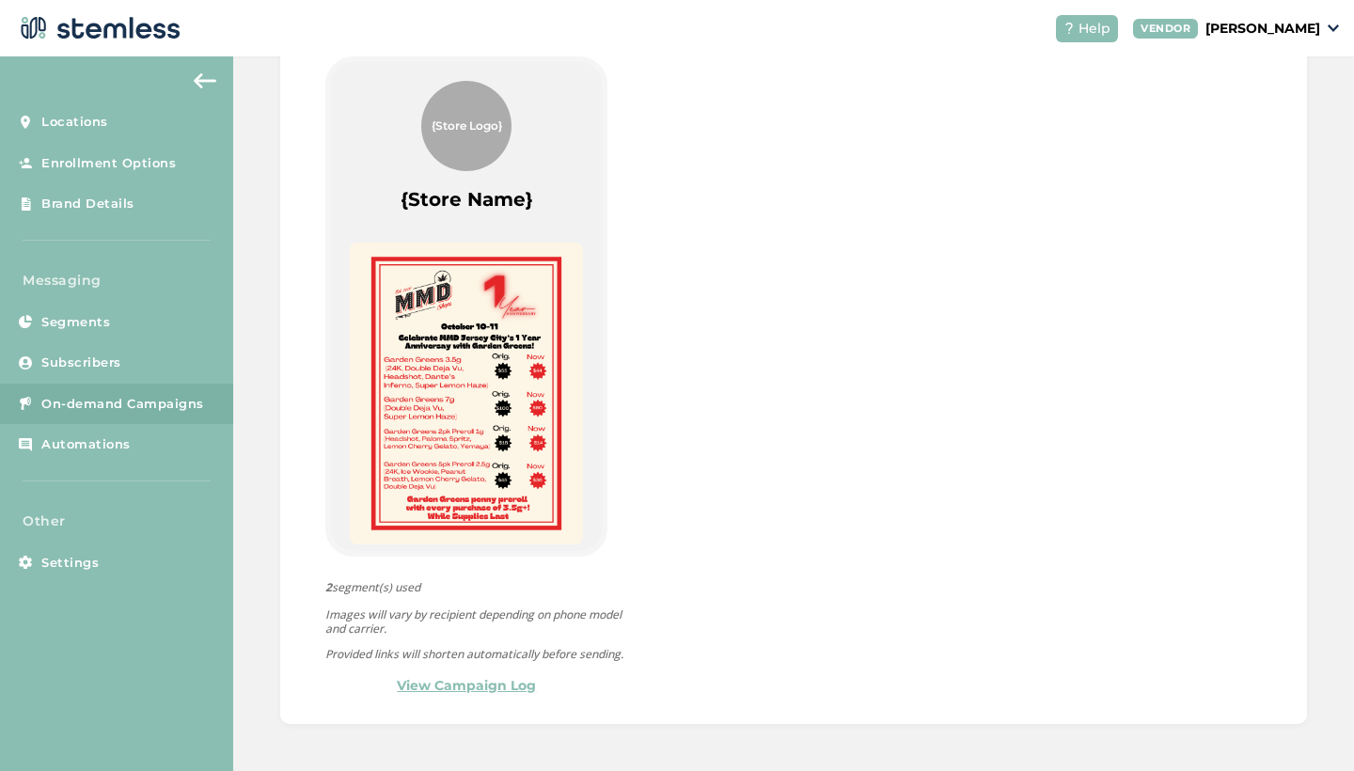
click at [511, 414] on img at bounding box center [466, 394] width 233 height 302
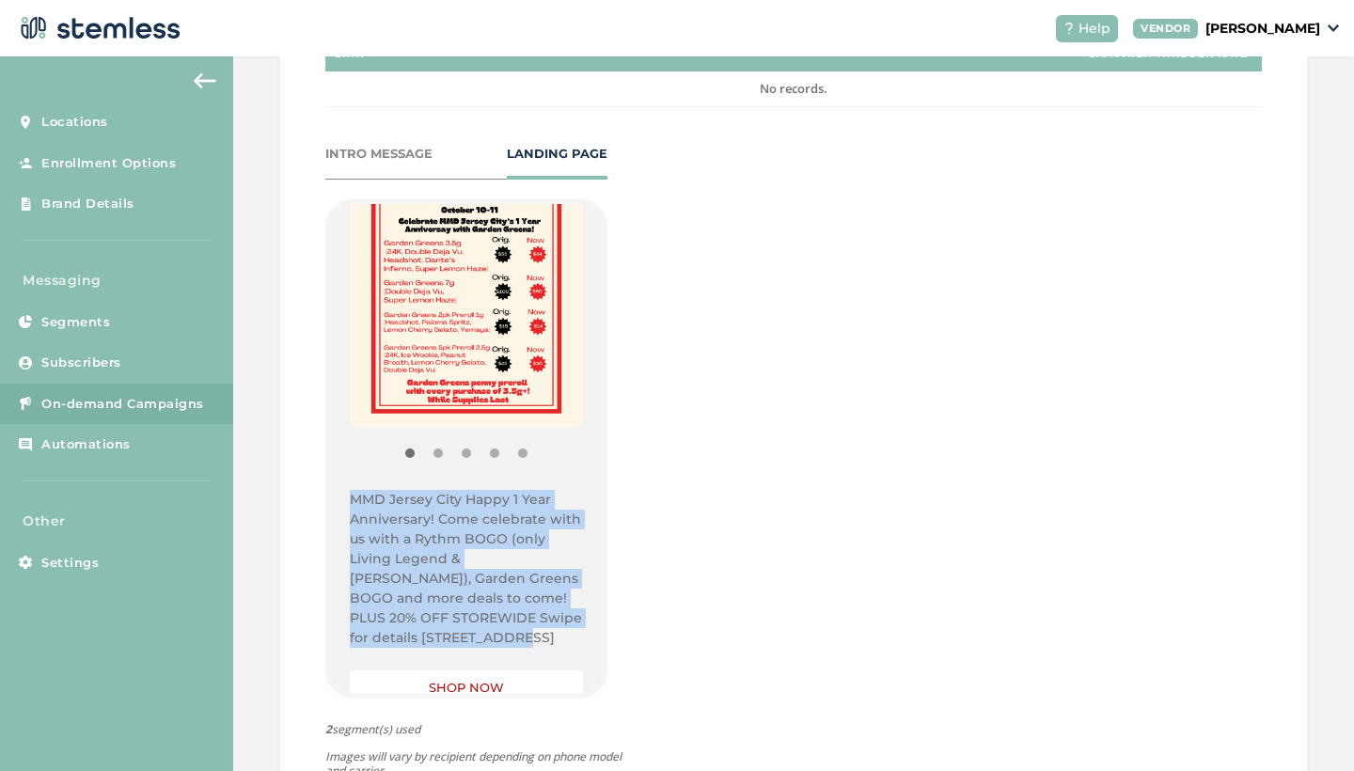
drag, startPoint x: 447, startPoint y: 633, endPoint x: 331, endPoint y: 503, distance: 174.4
click at [331, 503] on div "{Store Logo} {Store Name} MMD Jersey City Happy 1 Year Anniversary! Come celebr…" at bounding box center [466, 448] width 271 height 489
copy p "MMD Jersey City Happy 1 Year Anniversary! Come celebrate with us with a Rythm B…"
